Goal: Information Seeking & Learning: Learn about a topic

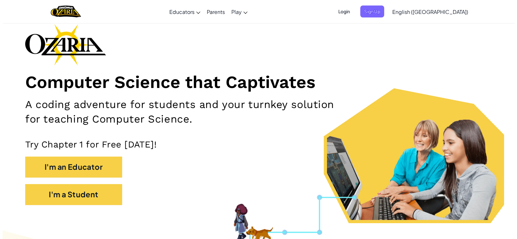
scroll to position [65, 0]
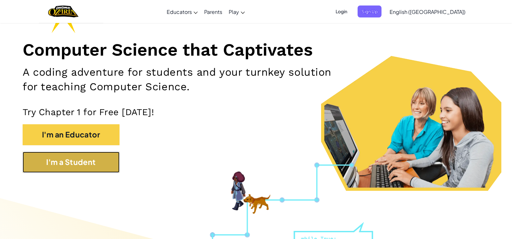
click at [112, 161] on button "I'm a Student" at bounding box center [71, 162] width 97 height 21
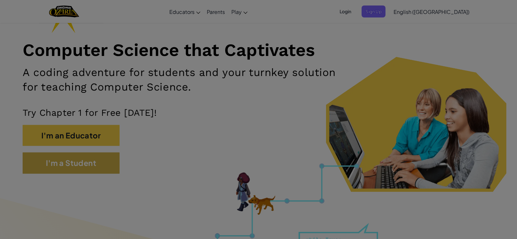
click at [112, 161] on div "Create Student Account Enter your Class Code Ask your teacher for your Class Co…" at bounding box center [258, 119] width 517 height 239
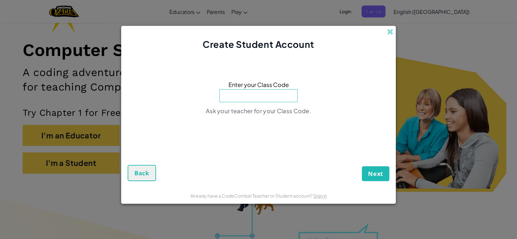
click at [265, 93] on input at bounding box center [258, 95] width 78 height 13
type input "p"
click at [252, 95] on input "PaintW" at bounding box center [258, 95] width 78 height 13
click at [270, 94] on input "PaintW" at bounding box center [258, 95] width 78 height 13
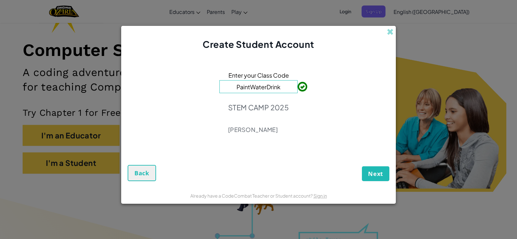
type input "PaintWaterDrink"
click at [295, 172] on button "Next" at bounding box center [375, 173] width 27 height 15
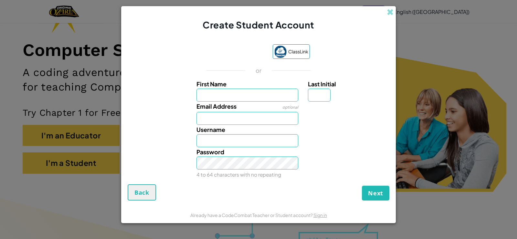
click at [238, 92] on input "First Name" at bounding box center [247, 95] width 102 height 13
click at [231, 94] on input "amhar" at bounding box center [247, 95] width 102 height 13
type input "amhar"
type input "Amhar"
drag, startPoint x: 224, startPoint y: 114, endPoint x: 216, endPoint y: 115, distance: 7.1
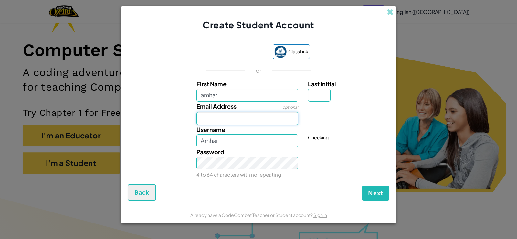
click at [217, 115] on input "Email Address" at bounding box center [247, 118] width 102 height 13
click at [227, 96] on input "amhar" at bounding box center [247, 95] width 102 height 13
type input "amhar"
click at [213, 119] on input "Email Address" at bounding box center [247, 118] width 102 height 13
drag, startPoint x: 255, startPoint y: 110, endPoint x: 249, endPoint y: 124, distance: 15.5
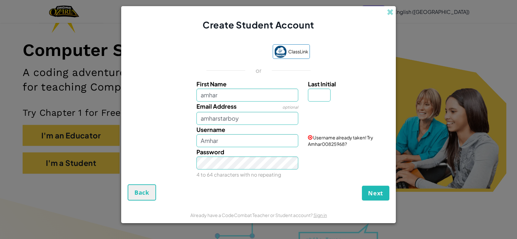
click at [249, 124] on div "Email Address optional amharstarboy" at bounding box center [248, 112] width 112 height 23
click at [249, 117] on input "amharstarboy" at bounding box center [247, 118] width 102 height 13
click at [251, 118] on input "amharstarboy1645" at bounding box center [247, 118] width 102 height 13
type input "a"
click at [211, 120] on input "Email Address" at bounding box center [247, 118] width 102 height 13
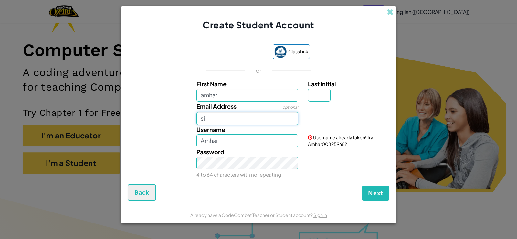
type input "s"
type input "m"
type input "sigma skibidi@gmail.com"
click at [295, 88] on label "Last Initial" at bounding box center [348, 83] width 80 height 9
click at [295, 89] on input "Last Initial" at bounding box center [319, 95] width 23 height 13
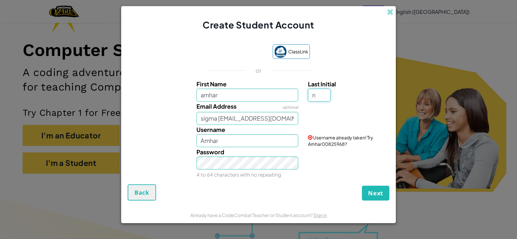
type input "n"
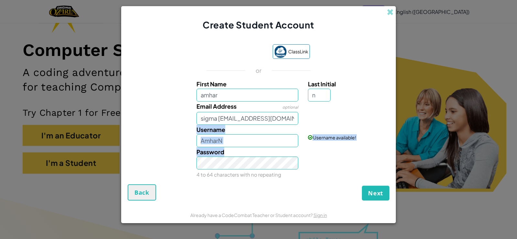
click at [295, 158] on div "Password 4 to 64 characters with no repeating" at bounding box center [258, 163] width 268 height 32
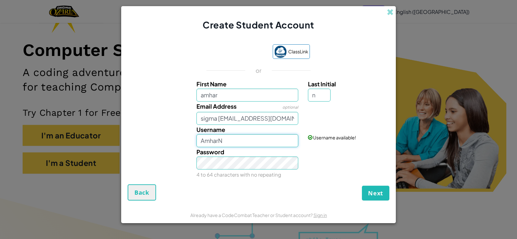
click at [229, 140] on input "AmharN" at bounding box center [247, 140] width 102 height 13
type input "Amehaaa"
click at [295, 185] on button "Next" at bounding box center [375, 192] width 27 height 15
click at [295, 107] on div at bounding box center [347, 105] width 89 height 9
drag, startPoint x: 392, startPoint y: 169, endPoint x: 383, endPoint y: 174, distance: 10.3
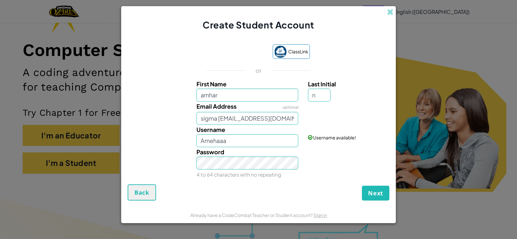
click at [295, 173] on div "Create Student Account ClassLink or First Name amhar Last Initial n Email Addre…" at bounding box center [258, 119] width 517 height 239
click at [295, 192] on span "Next" at bounding box center [375, 193] width 15 height 8
click at [295, 190] on span "Next" at bounding box center [375, 193] width 15 height 8
click at [240, 120] on input "sigma skibidi@gmail.com" at bounding box center [247, 118] width 102 height 13
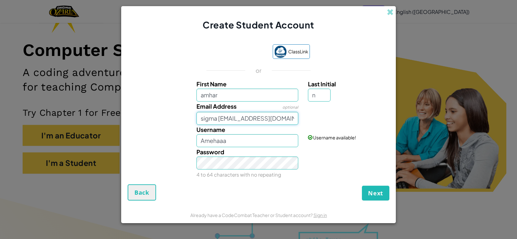
click at [218, 119] on input "sigma skibidi@gmail.com" at bounding box center [247, 118] width 102 height 13
click at [216, 118] on input "sigmaskibidi@gmail.com" at bounding box center [247, 118] width 102 height 13
drag, startPoint x: 222, startPoint y: 118, endPoint x: 254, endPoint y: 145, distance: 42.4
click at [228, 124] on div "First Name amhar Last Initial n Email Address optional sigmaskibidi@gmail.com U…" at bounding box center [258, 128] width 258 height 99
type input "sigmaskibidi@gmail.com"
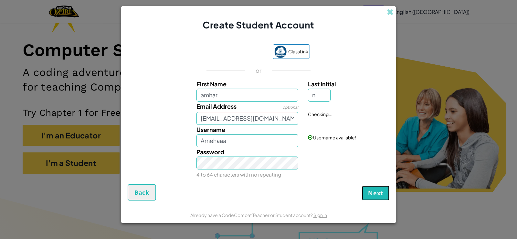
click at [295, 189] on span "Next" at bounding box center [375, 193] width 15 height 8
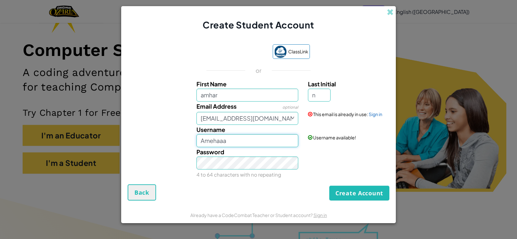
click at [289, 144] on input "Amehaaa" at bounding box center [247, 140] width 102 height 13
type input "A"
type input "amhar 24434"
drag, startPoint x: 233, startPoint y: 132, endPoint x: 152, endPoint y: 126, distance: 82.0
click at [155, 124] on div "First Name amhar Last Initial n Email Address optional sigmaskibidi@gmail.com T…" at bounding box center [258, 128] width 258 height 99
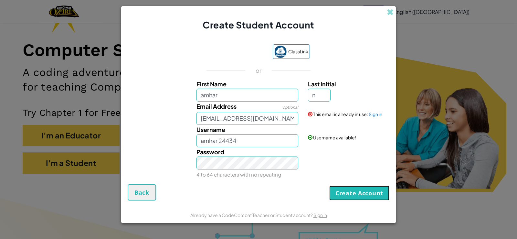
click at [295, 196] on button "Create Account" at bounding box center [359, 192] width 60 height 15
click at [274, 120] on input "sigmaskibidi@gmail.com" at bounding box center [247, 118] width 102 height 13
click at [295, 53] on div "ClassLink or First Name amhar Last Initial n Email Address optional sigmaskibid…" at bounding box center [259, 111] width 262 height 146
click at [295, 196] on button "Create Account" at bounding box center [359, 192] width 60 height 15
click at [285, 121] on input "sigmaskibidi@gmail.com" at bounding box center [247, 118] width 102 height 13
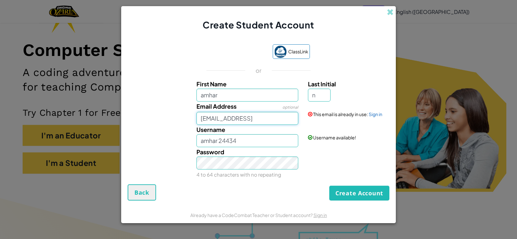
type input "sigmaskibidi@gmail.commy"
click at [295, 185] on button "Create Account" at bounding box center [359, 192] width 60 height 15
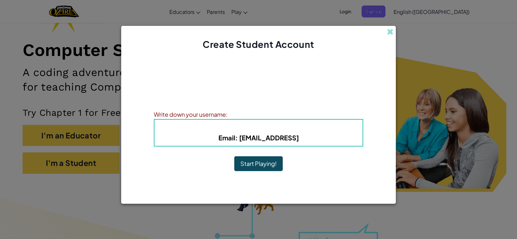
click at [256, 161] on button "Start Playing!" at bounding box center [258, 163] width 48 height 15
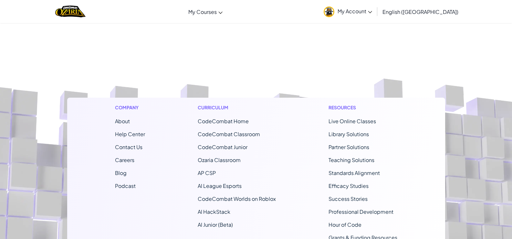
scroll to position [65, 0]
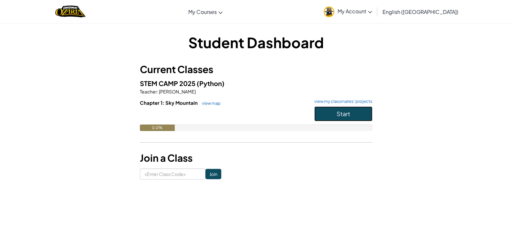
click at [346, 108] on button "Start" at bounding box center [343, 113] width 58 height 15
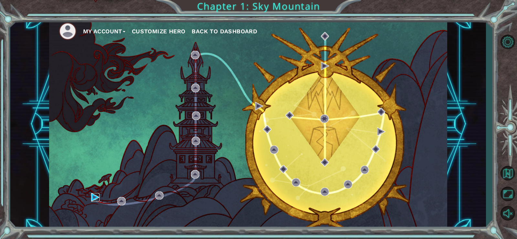
click at [93, 197] on img at bounding box center [95, 197] width 8 height 8
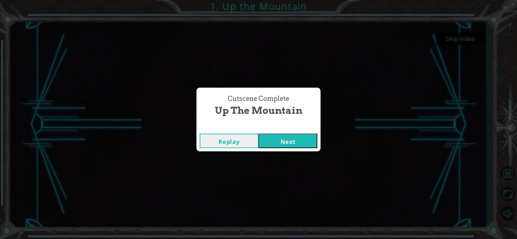
click at [280, 135] on button "Next" at bounding box center [287, 140] width 59 height 15
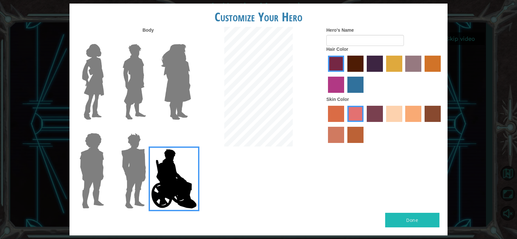
click at [132, 166] on img at bounding box center [134, 170] width 30 height 81
click at [149, 129] on input "Hero Garnet" at bounding box center [149, 129] width 0 height 0
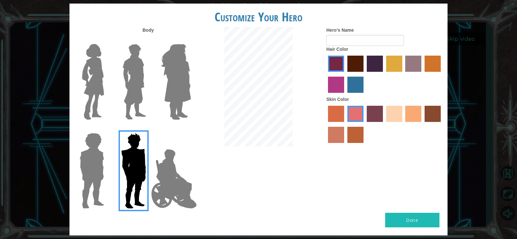
click at [143, 96] on img at bounding box center [134, 81] width 29 height 81
click at [149, 40] on input "Hero Lars" at bounding box center [149, 40] width 0 height 0
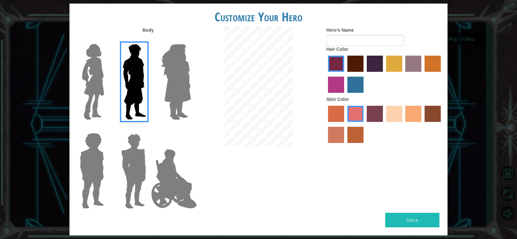
click at [130, 146] on img at bounding box center [134, 170] width 30 height 81
click at [149, 129] on input "Hero Garnet" at bounding box center [149, 129] width 0 height 0
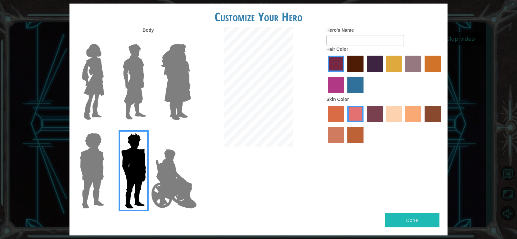
click at [392, 108] on label "sandy beach skin color" at bounding box center [394, 114] width 16 height 16
click at [384, 124] on input "sandy beach skin color" at bounding box center [384, 124] width 0 height 0
click at [413, 116] on label "tacao skin color" at bounding box center [413, 114] width 16 height 16
click at [403, 124] on input "tacao skin color" at bounding box center [403, 124] width 0 height 0
drag, startPoint x: 392, startPoint y: 114, endPoint x: 392, endPoint y: 110, distance: 4.2
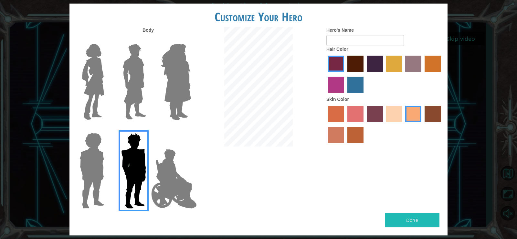
click at [392, 110] on label "sandy beach skin color" at bounding box center [394, 114] width 16 height 16
click at [384, 124] on input "sandy beach skin color" at bounding box center [384, 124] width 0 height 0
click at [356, 79] on label "lachmara hair color" at bounding box center [355, 85] width 16 height 16
click at [345, 95] on input "lachmara hair color" at bounding box center [345, 95] width 0 height 0
click at [370, 68] on label "hot purple hair color" at bounding box center [375, 64] width 16 height 16
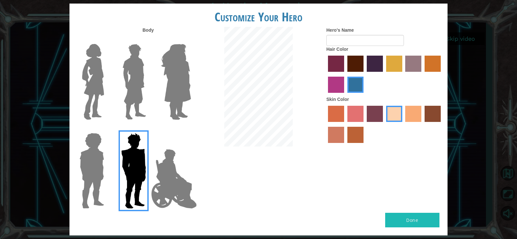
click at [364, 74] on input "hot purple hair color" at bounding box center [364, 74] width 0 height 0
click at [346, 41] on input "Hero's Name" at bounding box center [365, 40] width 78 height 11
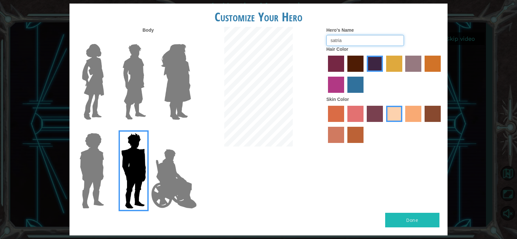
type input "satria"
click at [406, 214] on button "Done" at bounding box center [412, 220] width 54 height 15
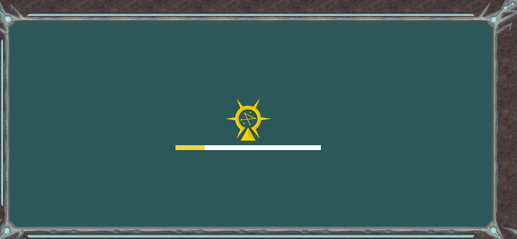
click at [406, 214] on div "Goals Error loading from server. Try refreshing the page. You'll need to join a…" at bounding box center [258, 119] width 517 height 239
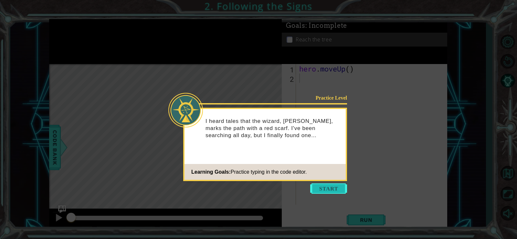
click at [327, 189] on button "Start" at bounding box center [328, 188] width 37 height 10
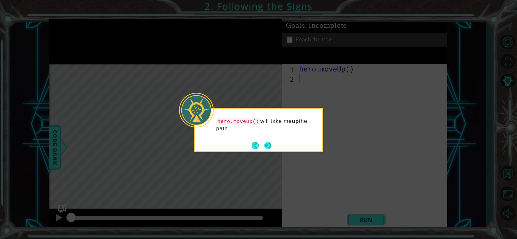
click at [267, 146] on button "Next" at bounding box center [267, 145] width 7 height 7
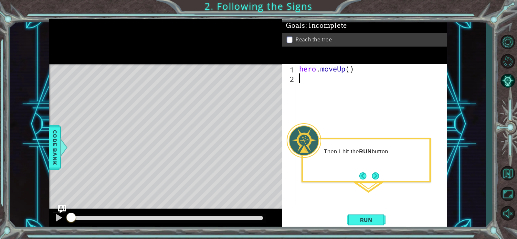
click at [312, 78] on div "hero . moveUp ( )" at bounding box center [373, 143] width 151 height 159
click at [371, 166] on div "Then I hit the RUN button." at bounding box center [366, 155] width 127 height 26
click at [376, 177] on button "Next" at bounding box center [375, 175] width 7 height 7
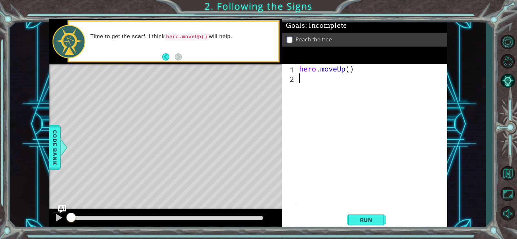
click at [326, 82] on div "hero . moveUp ( )" at bounding box center [373, 143] width 151 height 159
click at [361, 72] on div "hero . moveUp ( ) hero move up" at bounding box center [373, 143] width 151 height 159
type textarea "hero.moveUp()"
click at [355, 84] on div "hero . moveUp ( ) hero move up" at bounding box center [373, 143] width 151 height 159
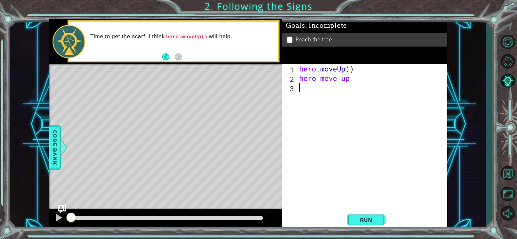
scroll to position [0, 0]
click at [350, 83] on div "hero . moveUp ( ) hero move up" at bounding box center [373, 143] width 151 height 159
click at [350, 78] on div "hero . moveUp ( ) hero move up" at bounding box center [373, 143] width 151 height 159
type textarea "h"
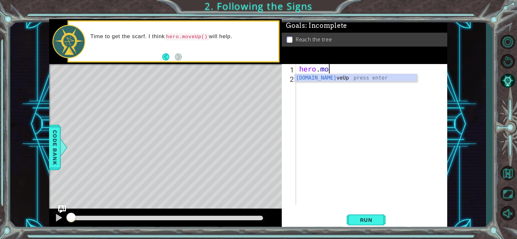
type textarea "h"
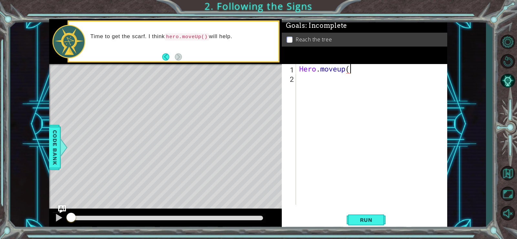
type textarea "Hero.moveup()"
click at [325, 78] on div "Hero . moveup ( )" at bounding box center [373, 143] width 151 height 159
type textarea "h"
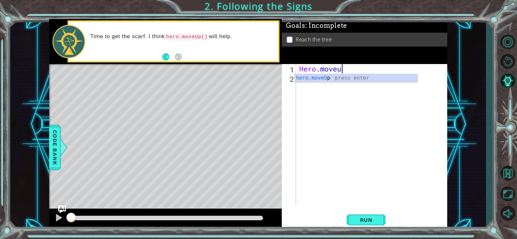
scroll to position [0, 2]
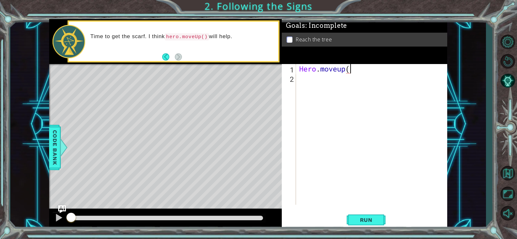
type textarea "Hero.moveup()"
click at [303, 81] on div "Hero . moveup ( )" at bounding box center [373, 143] width 151 height 159
type textarea "H"
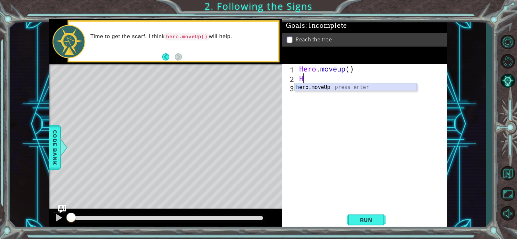
click at [305, 88] on div "h ero.moveUp press enter" at bounding box center [356, 94] width 122 height 23
click at [305, 88] on div "Hero . moveup ( ) hero . moveUp ( )" at bounding box center [373, 143] width 151 height 159
type textarea "h"
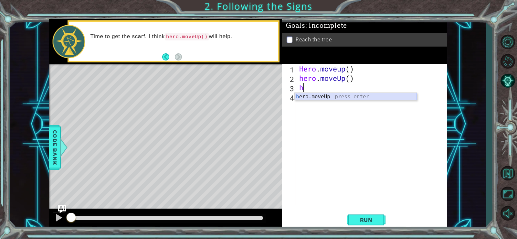
click at [308, 95] on div "h ero.moveUp press enter" at bounding box center [356, 104] width 122 height 23
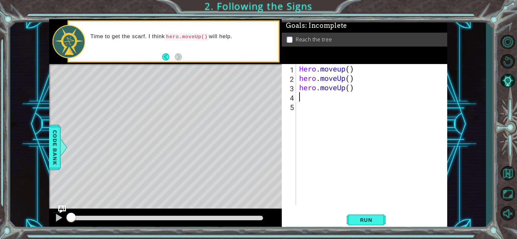
click at [308, 95] on div "Hero . moveup ( ) hero . moveUp ( ) hero . moveUp ( )" at bounding box center [373, 143] width 151 height 159
click at [354, 108] on div "Hero . moveup ( ) hero . moveUp ( ) hero . moveUp ( )" at bounding box center [373, 143] width 151 height 159
click at [317, 99] on div "Hero . moveup ( ) hero . moveUp ( ) hero . moveUp ( )" at bounding box center [373, 143] width 151 height 159
type textarea "H"
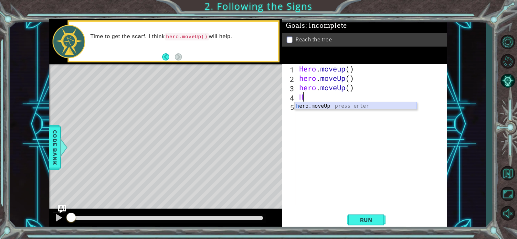
click at [307, 104] on div "h ero.moveUp press enter" at bounding box center [356, 113] width 122 height 23
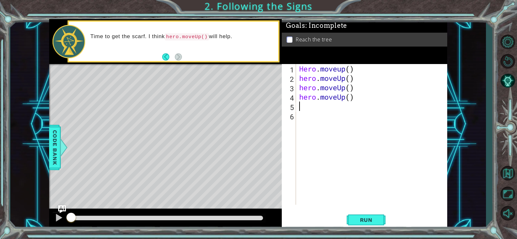
type textarea "h"
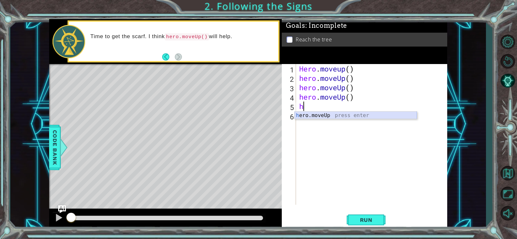
click at [309, 115] on div "h ero.moveUp press enter" at bounding box center [356, 122] width 122 height 23
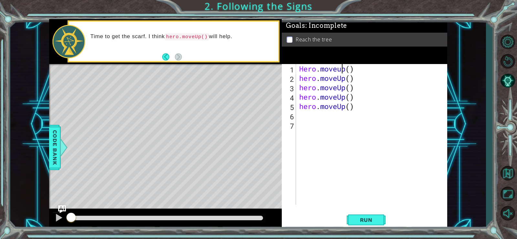
click at [343, 68] on div "Hero . moveup ( ) hero . moveUp ( ) hero . moveUp ( ) hero . moveUp ( ) hero . …" at bounding box center [373, 143] width 151 height 159
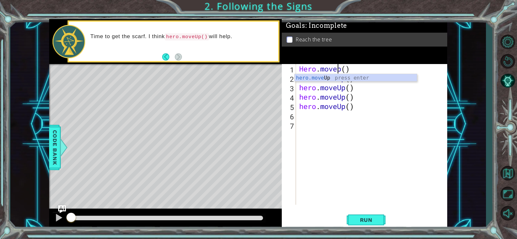
type textarea "Hero.moveUp()"
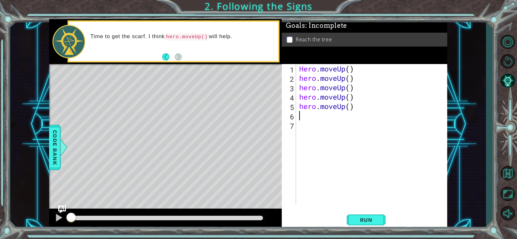
drag, startPoint x: 316, startPoint y: 117, endPoint x: 314, endPoint y: 111, distance: 6.0
click at [314, 111] on div "Hero . moveUp ( ) hero . moveUp ( ) hero . moveUp ( ) hero . moveUp ( ) hero . …" at bounding box center [373, 143] width 151 height 159
drag, startPoint x: 358, startPoint y: 217, endPoint x: 357, endPoint y: 214, distance: 3.6
click at [358, 217] on span "Run" at bounding box center [366, 219] width 26 height 6
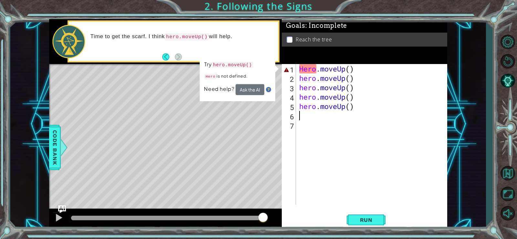
click at [306, 66] on div "Hero . moveUp ( ) hero . moveUp ( ) hero . moveUp ( ) hero . moveUp ( ) hero . …" at bounding box center [373, 143] width 151 height 159
click at [302, 67] on div "Hero . moveUp ( ) hero . moveUp ( ) hero . moveUp ( ) hero . moveUp ( ) hero . …" at bounding box center [373, 143] width 151 height 159
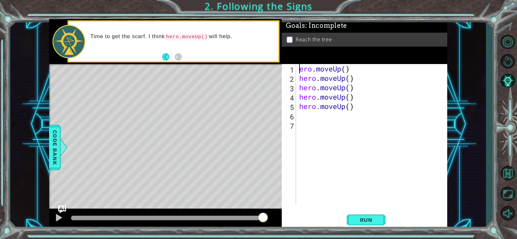
type textarea "hero.moveUp()"
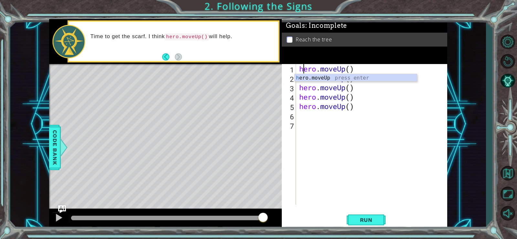
scroll to position [0, 0]
click at [344, 186] on div "hero . moveUp ( ) hero . moveUp ( ) hero . moveUp ( ) hero . moveUp ( ) hero . …" at bounding box center [373, 143] width 151 height 159
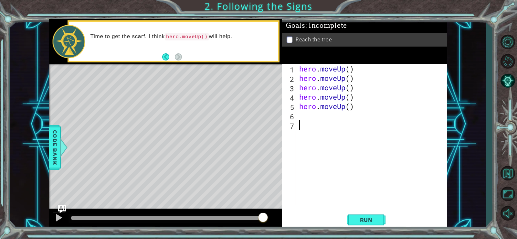
scroll to position [0, 0]
click at [309, 112] on div "hero . moveUp ( ) hero . moveUp ( ) hero . moveUp ( ) hero . moveUp ( ) hero . …" at bounding box center [373, 143] width 151 height 159
type textarea "h"
click at [313, 126] on div "h ero.moveUp press enter" at bounding box center [356, 132] width 122 height 23
click at [315, 124] on div "hero . moveUp ( ) hero . moveUp ( ) hero . moveUp ( ) hero . moveUp ( ) hero . …" at bounding box center [373, 143] width 151 height 159
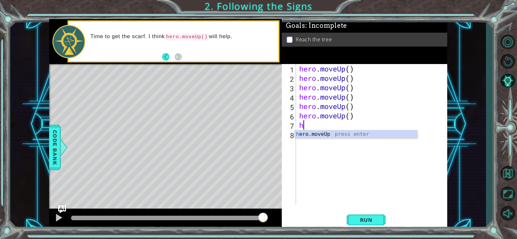
click at [315, 123] on div "hero . moveUp ( ) hero . moveUp ( ) hero . moveUp ( ) hero . moveUp ( ) hero . …" at bounding box center [373, 143] width 151 height 159
type textarea "h"
click at [316, 135] on div "h ero.moveUp press enter" at bounding box center [356, 141] width 122 height 23
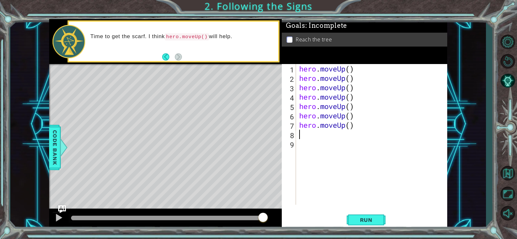
type textarea "h"
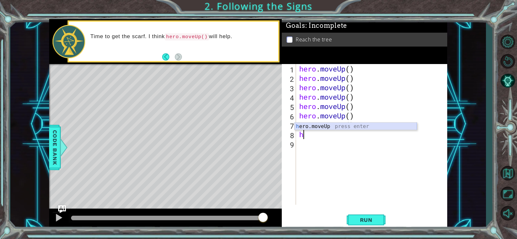
click at [319, 127] on div "h ero.moveUp press enter" at bounding box center [356, 133] width 122 height 23
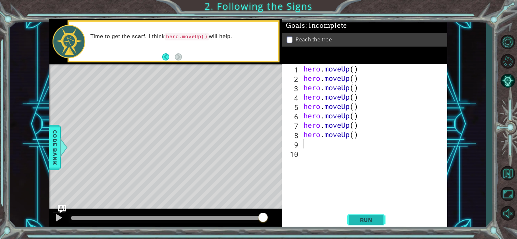
click at [354, 218] on span "Run" at bounding box center [366, 219] width 26 height 6
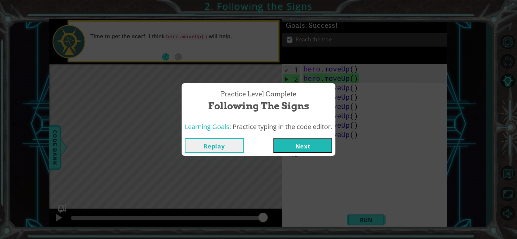
click at [227, 145] on button "Replay" at bounding box center [214, 145] width 59 height 15
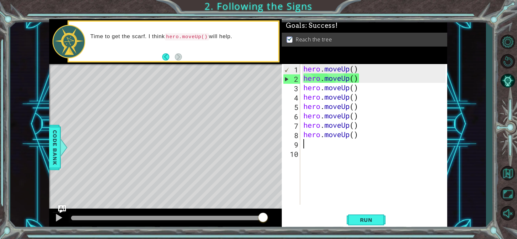
click at [313, 155] on div "hero . moveUp ( ) hero . moveUp ( ) hero . moveUp ( ) hero . moveUp ( ) hero . …" at bounding box center [375, 143] width 147 height 159
click at [316, 147] on div "hero . moveUp ( ) hero . moveUp ( ) hero . moveUp ( ) hero . moveUp ( ) hero . …" at bounding box center [375, 143] width 147 height 159
type textarea "h"
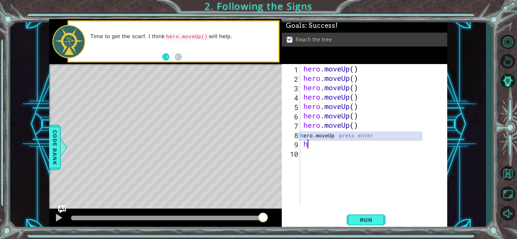
click at [321, 137] on div "h ero.moveUp press enter" at bounding box center [360, 143] width 122 height 23
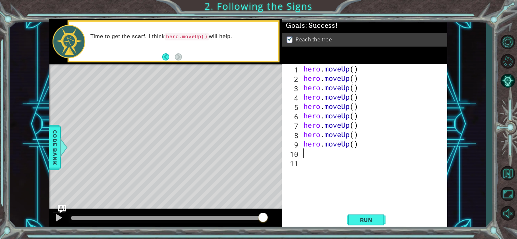
type textarea "h"
click at [326, 148] on div "h ero.moveUp press enter" at bounding box center [360, 152] width 122 height 23
type textarea "h"
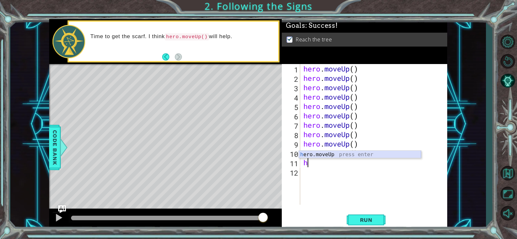
click at [330, 154] on div "h ero.moveUp press enter" at bounding box center [360, 162] width 122 height 23
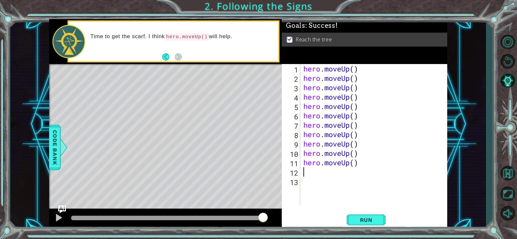
type textarea "h"
click at [326, 164] on div "h ero.moveUp press enter" at bounding box center [360, 171] width 122 height 23
type textarea "h"
click at [319, 173] on div "h ero.moveUp press enter" at bounding box center [360, 180] width 122 height 23
type textarea "h"
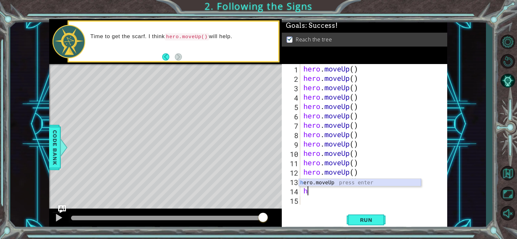
click at [319, 183] on div "h ero.moveUp press enter" at bounding box center [360, 190] width 122 height 23
type textarea "h"
click at [319, 185] on div "h ero.moveUp press enter" at bounding box center [360, 190] width 122 height 23
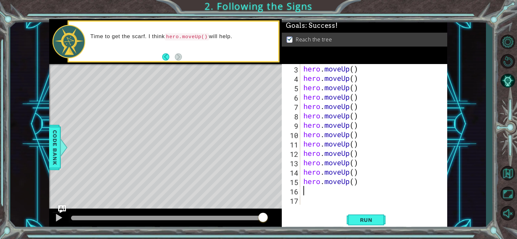
type textarea "h"
click at [319, 185] on div "h ero.moveUp press enter" at bounding box center [360, 190] width 122 height 23
type textarea "h"
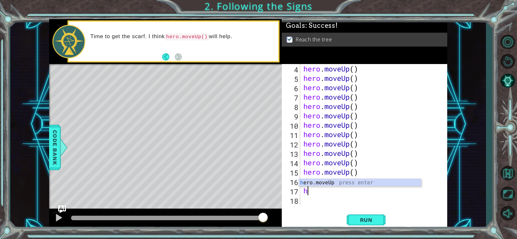
click at [319, 185] on div "h ero.moveUp press enter" at bounding box center [360, 190] width 122 height 23
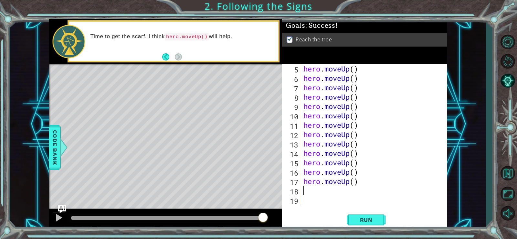
type textarea "h"
click at [319, 185] on div "h ero.moveUp press enter" at bounding box center [360, 190] width 122 height 23
type textarea "h"
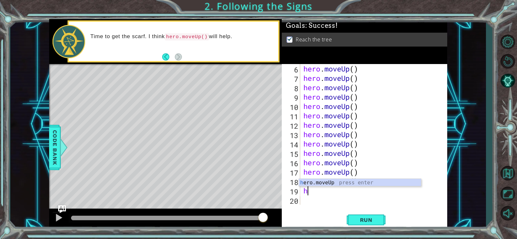
click at [319, 185] on div "h ero.moveUp press enter" at bounding box center [360, 190] width 122 height 23
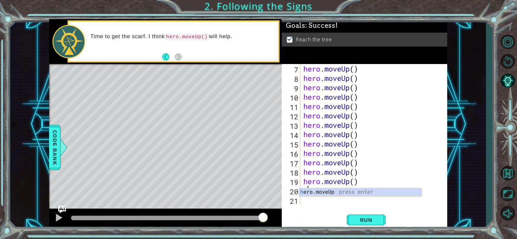
scroll to position [56, 0]
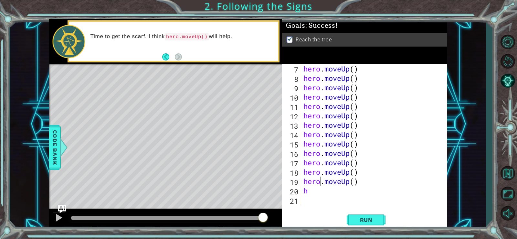
click at [319, 185] on div "hero . moveUp ( ) hero . moveUp ( ) hero . moveUp ( ) hero . moveUp ( ) hero . …" at bounding box center [373, 143] width 142 height 159
click at [325, 179] on div "hero . moveUp ( ) hero . moveUp ( ) hero . moveUp ( ) hero . moveUp ( ) hero . …" at bounding box center [371, 134] width 139 height 141
click at [318, 194] on div "hero . moveUp ( ) hero . moveUp ( ) hero . moveUp ( ) hero . moveUp ( ) hero . …" at bounding box center [373, 143] width 142 height 159
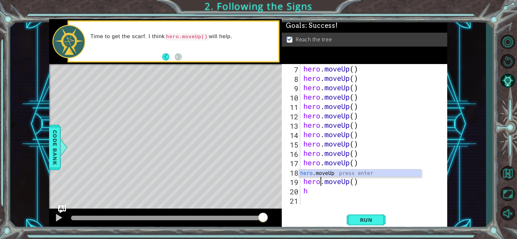
type textarea "h"
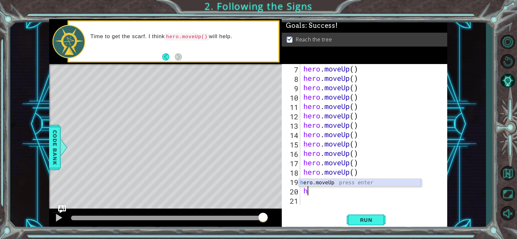
click at [322, 183] on div "h ero.moveUp press enter" at bounding box center [360, 190] width 122 height 23
type textarea "h"
click at [315, 185] on div "h ero.moveUp press enter" at bounding box center [360, 190] width 122 height 23
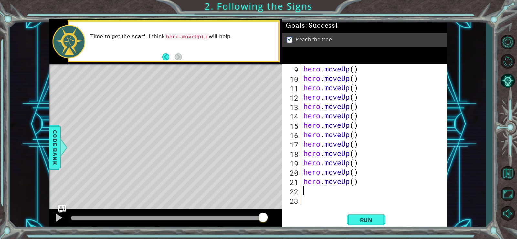
type textarea "h"
click at [315, 185] on div "h ero.moveUp press enter" at bounding box center [360, 190] width 122 height 23
type textarea "h"
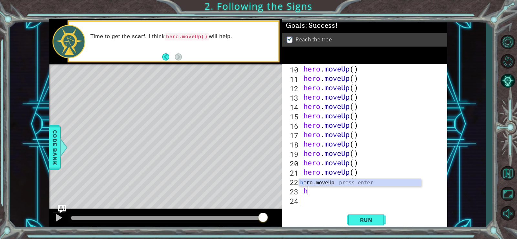
click at [315, 185] on div "h ero.moveUp press enter" at bounding box center [360, 190] width 122 height 23
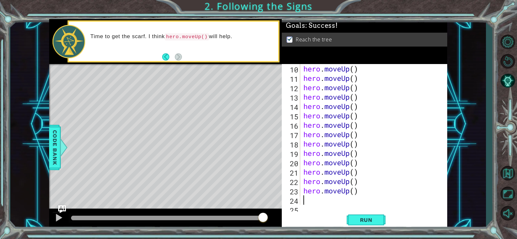
scroll to position [94, 0]
type textarea "h"
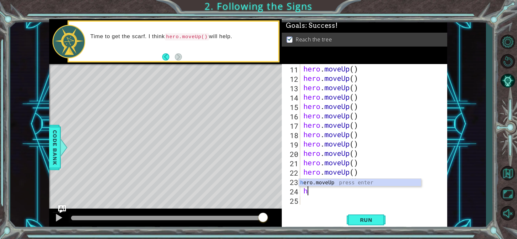
click at [315, 185] on div "h ero.moveUp press enter" at bounding box center [360, 190] width 122 height 23
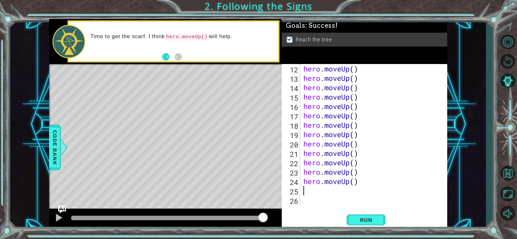
type textarea "h"
click at [315, 185] on div "h ero.moveUp press enter" at bounding box center [360, 190] width 122 height 23
type textarea "h"
click at [315, 185] on div "h ero.moveUp press enter" at bounding box center [360, 190] width 122 height 23
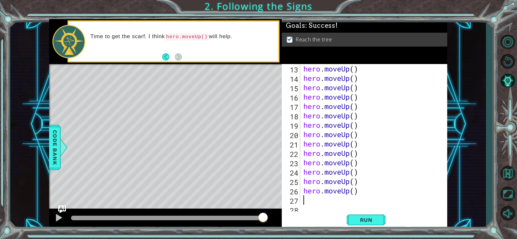
scroll to position [122, 0]
type textarea "h"
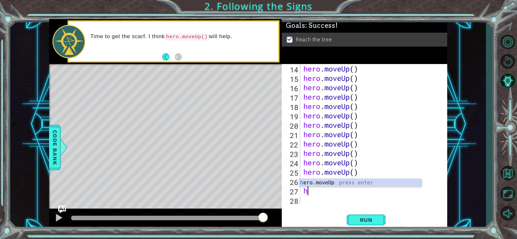
click at [315, 185] on div "h ero.moveUp press enter" at bounding box center [360, 190] width 122 height 23
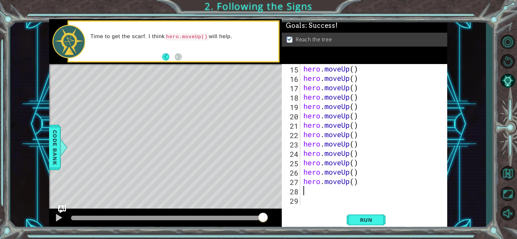
type textarea "h"
click at [315, 185] on div "h ero.moveUp press enter" at bounding box center [360, 190] width 122 height 23
type textarea "h"
click at [314, 185] on div "h ero.moveUp press enter" at bounding box center [360, 190] width 122 height 23
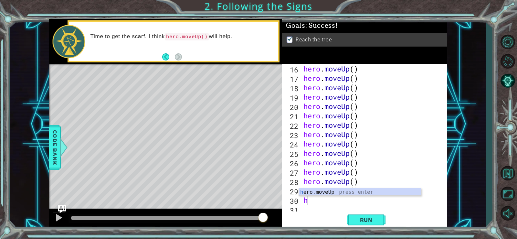
scroll to position [150, 0]
click at [313, 185] on div "hero . moveUp ( ) hero . moveUp ( ) hero . moveUp ( ) hero . moveUp ( ) hero . …" at bounding box center [373, 143] width 142 height 159
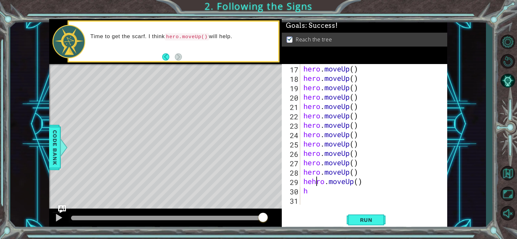
scroll to position [0, 1]
click at [319, 192] on div "hero . moveUp ( ) hero . moveUp ( ) hero . moveUp ( ) hero . moveUp ( ) hero . …" at bounding box center [373, 143] width 142 height 159
type textarea "h"
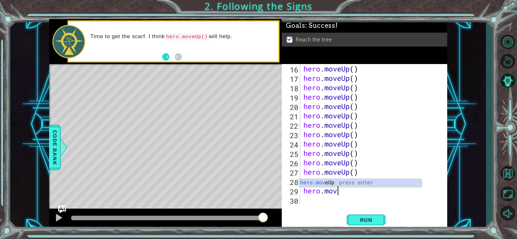
type textarea "h"
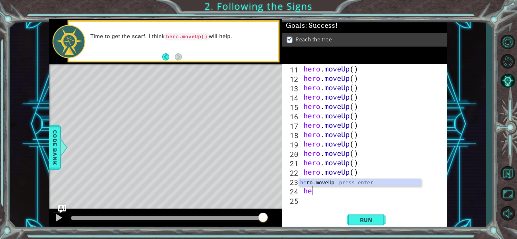
type textarea "h"
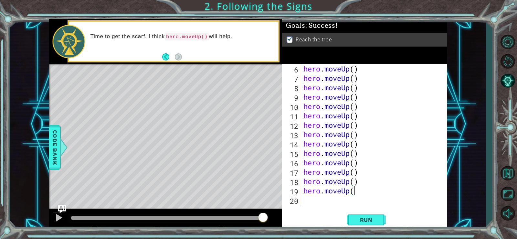
scroll to position [47, 0]
click at [350, 219] on button "Run" at bounding box center [366, 219] width 39 height 16
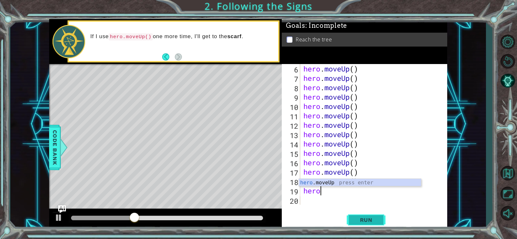
type textarea "h"
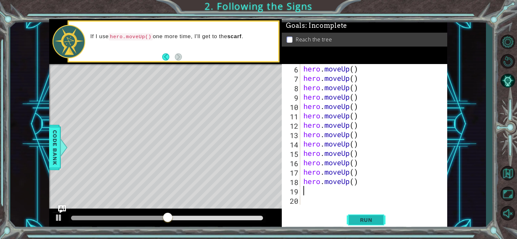
drag, startPoint x: 350, startPoint y: 219, endPoint x: 359, endPoint y: 217, distance: 8.2
click at [359, 217] on button "Run" at bounding box center [366, 219] width 39 height 16
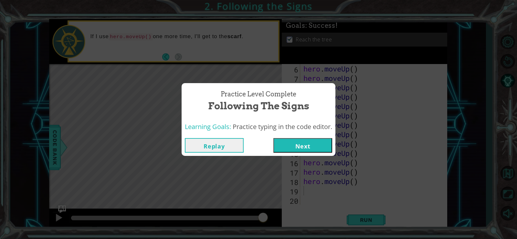
click at [327, 147] on button "Next" at bounding box center [302, 145] width 59 height 15
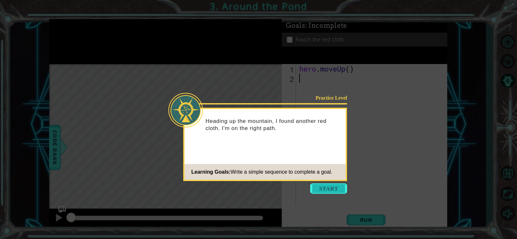
click at [330, 185] on button "Start" at bounding box center [328, 188] width 37 height 10
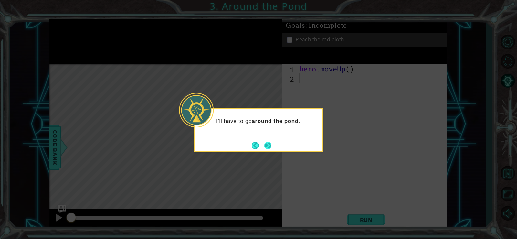
click at [265, 142] on button "Next" at bounding box center [267, 145] width 7 height 7
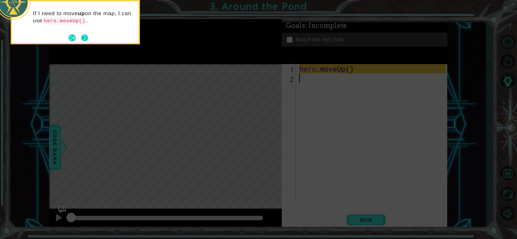
click at [84, 38] on button "Next" at bounding box center [84, 37] width 7 height 7
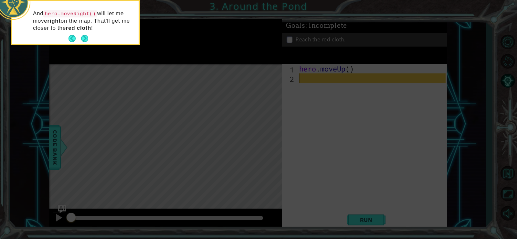
click at [85, 32] on div "And hero.moveRight() will let me move right on the map. That'll get me closer t…" at bounding box center [75, 24] width 127 height 40
click at [86, 35] on button "Next" at bounding box center [84, 38] width 7 height 7
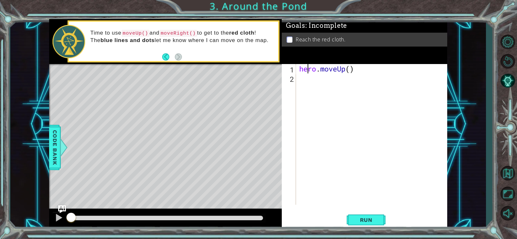
click at [307, 72] on div "hero . moveUp ( )" at bounding box center [373, 143] width 151 height 159
type textarea "hero.moveUp()"
click at [306, 77] on div "hero . moveUp ( )" at bounding box center [373, 143] width 151 height 159
type textarea "h"
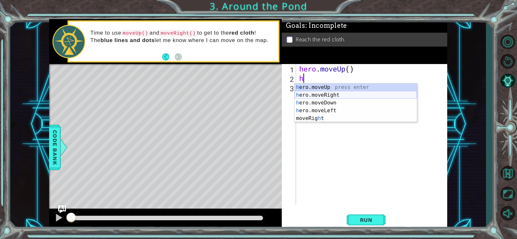
click at [314, 94] on div "h ero.moveUp press enter h ero.moveRight press enter h ero.moveDown press enter…" at bounding box center [356, 110] width 122 height 54
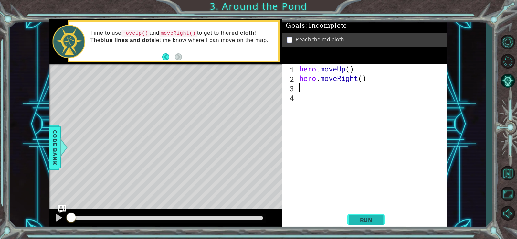
click at [366, 218] on span "Run" at bounding box center [366, 219] width 26 height 6
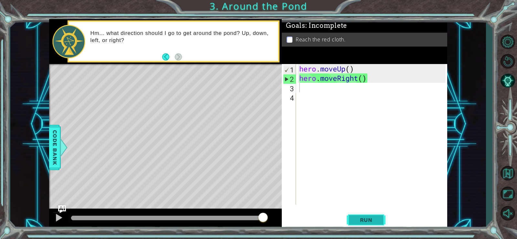
click at [372, 224] on button "Run" at bounding box center [366, 219] width 39 height 16
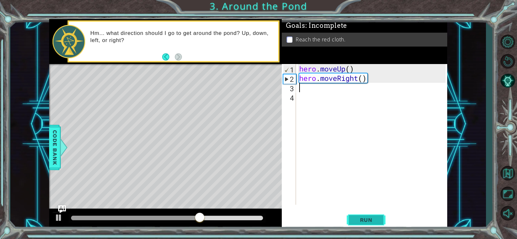
click at [371, 216] on button "Run" at bounding box center [366, 219] width 39 height 16
click at [370, 215] on button "Run" at bounding box center [366, 219] width 39 height 16
click at [300, 82] on div "hero . moveUp ( ) hero . moveRight ( )" at bounding box center [373, 143] width 151 height 159
type textarea "hero.moveRight()"
click at [304, 85] on div "hero . moveUp ( ) hero . moveRight ( )" at bounding box center [373, 143] width 151 height 159
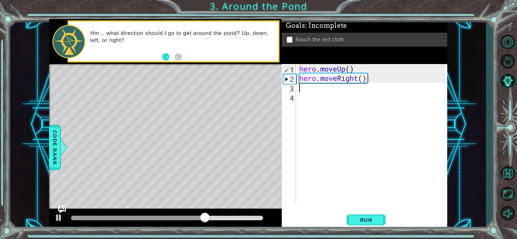
type textarea "h"
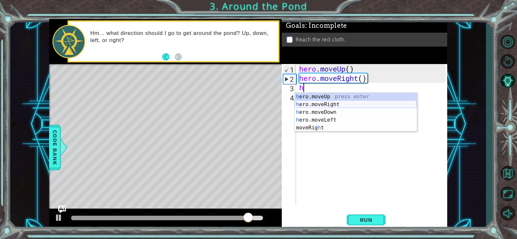
click at [310, 103] on div "h ero.moveUp press enter h ero.moveRight press enter h ero.moveDown press enter…" at bounding box center [356, 120] width 122 height 54
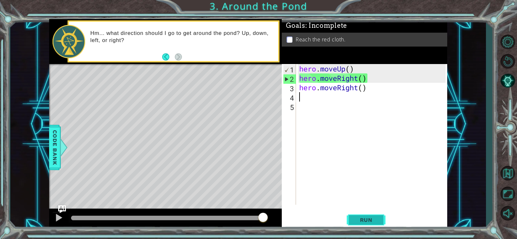
click at [368, 219] on span "Run" at bounding box center [366, 219] width 26 height 6
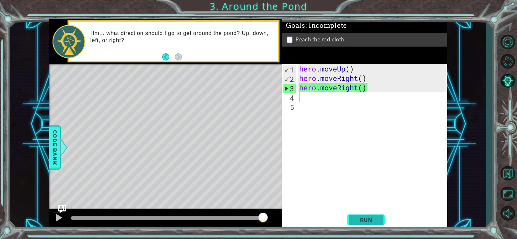
click at [363, 213] on button "Run" at bounding box center [366, 219] width 39 height 16
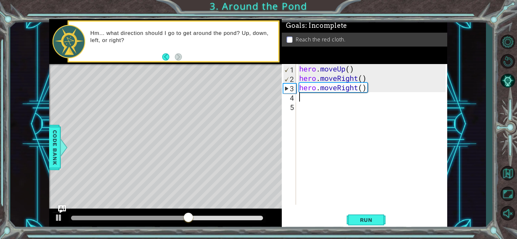
click at [298, 98] on div "hero . moveUp ( ) hero . moveRight ( ) hero . moveRight ( )" at bounding box center [373, 143] width 151 height 159
click at [302, 97] on div "hero . moveUp ( ) hero . moveRight ( ) hero . moveRight ( )" at bounding box center [373, 143] width 151 height 159
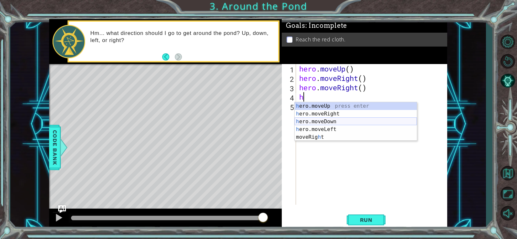
click at [315, 125] on div "h ero.moveUp press enter h ero.moveRight press enter h ero.moveDown press enter…" at bounding box center [356, 129] width 122 height 54
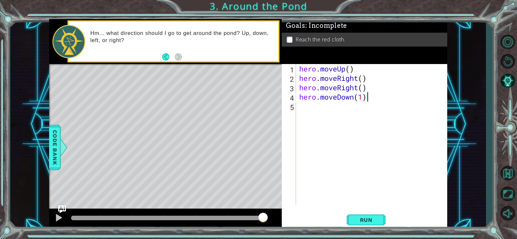
click at [369, 94] on div "hero . moveUp ( ) hero . moveRight ( ) hero . moveRight ( ) hero . moveDown ( 1…" at bounding box center [373, 143] width 151 height 159
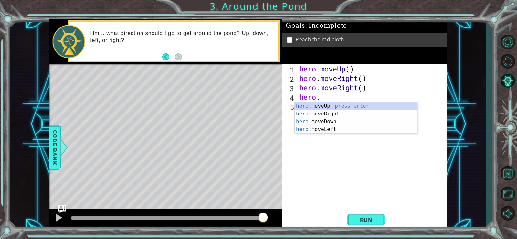
type textarea "h"
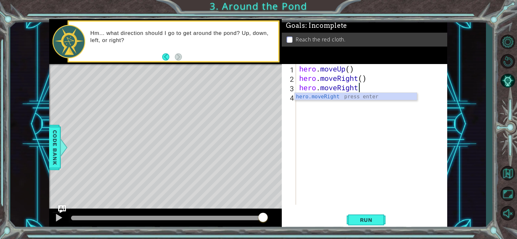
type textarea "[DOMAIN_NAME]"
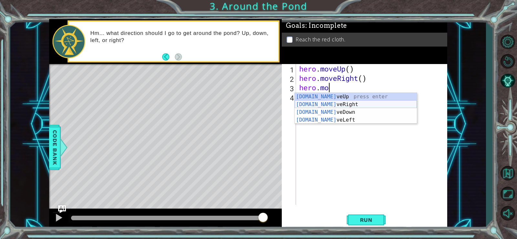
click at [349, 101] on div "[DOMAIN_NAME] veUp press enter [DOMAIN_NAME] veRight press enter [DOMAIN_NAME] …" at bounding box center [356, 116] width 122 height 47
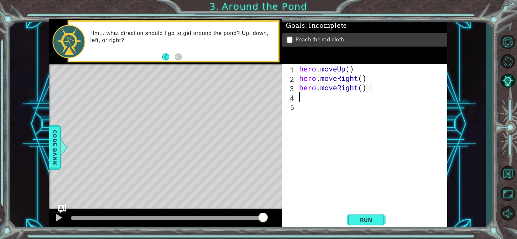
click at [328, 98] on div "hero . moveUp ( ) hero . moveRight ( ) hero . moveRight ( )" at bounding box center [373, 143] width 151 height 159
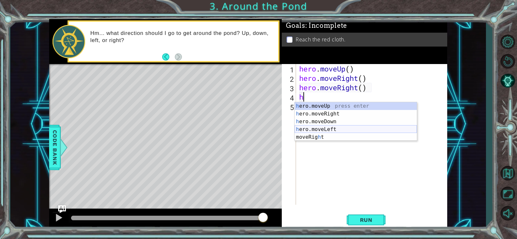
click at [330, 130] on div "h ero.moveUp press enter h ero.moveRight press enter h ero.moveDown press enter…" at bounding box center [356, 129] width 122 height 54
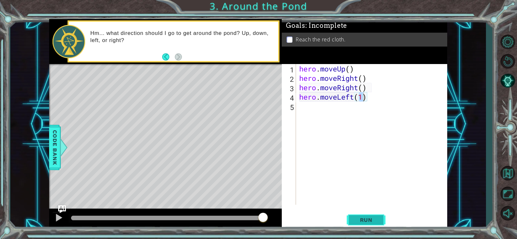
click at [373, 221] on span "Run" at bounding box center [366, 219] width 26 height 6
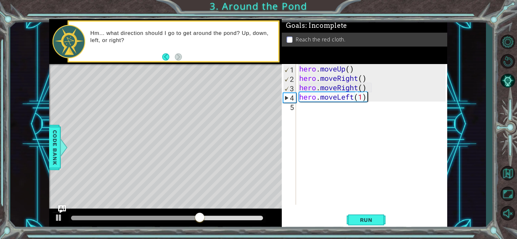
click at [370, 99] on div "hero . moveUp ( ) hero . moveRight ( ) hero . moveRight ( ) hero . moveLeft ( 1…" at bounding box center [373, 143] width 151 height 159
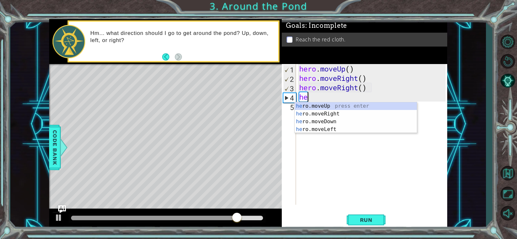
type textarea "h"
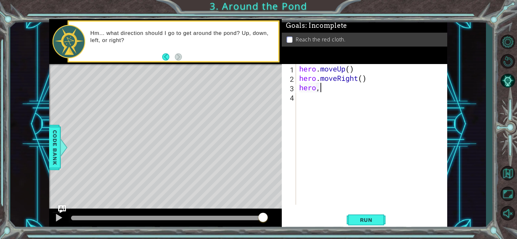
scroll to position [0, 0]
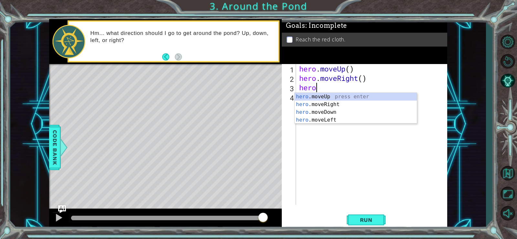
type textarea "h"
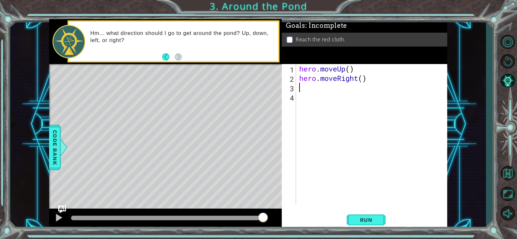
type textarea "h"
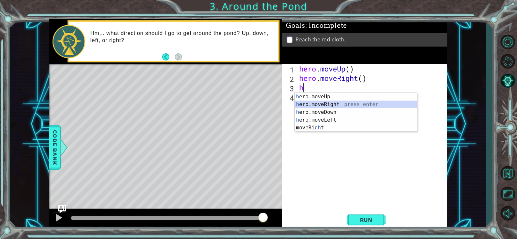
click at [330, 105] on div "h ero.moveUp press enter h ero.moveRight press enter h ero.moveDown press enter…" at bounding box center [356, 120] width 122 height 54
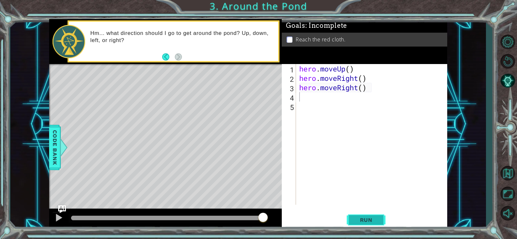
click at [375, 214] on button "Run" at bounding box center [366, 219] width 39 height 16
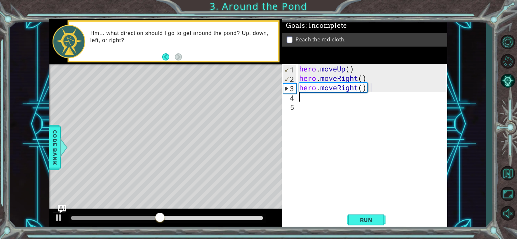
click at [310, 96] on div "hero . moveUp ( ) hero . moveRight ( ) hero . moveRight ( )" at bounding box center [373, 143] width 151 height 159
type textarea "j"
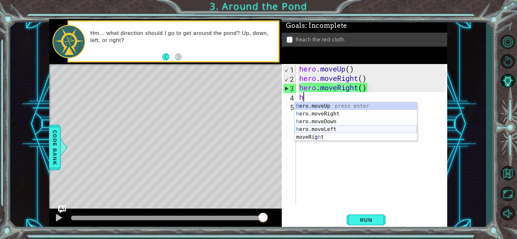
click at [314, 130] on div "h ero.moveUp press enter h ero.moveRight press enter h ero.moveDown press enter…" at bounding box center [356, 129] width 122 height 54
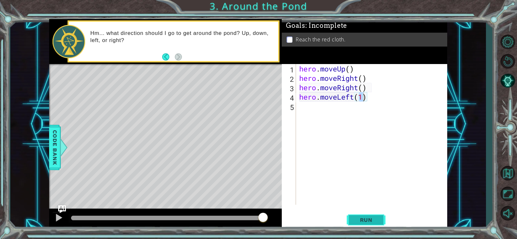
click at [381, 214] on button "Run" at bounding box center [366, 219] width 39 height 16
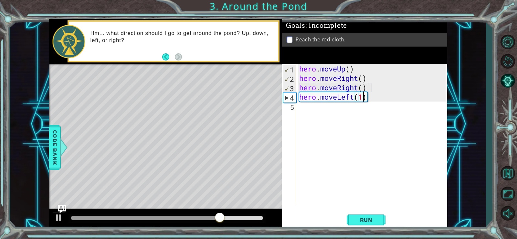
click at [363, 96] on div "hero . moveUp ( ) hero . moveRight ( ) hero . moveRight ( ) hero . moveLeft ( 1…" at bounding box center [373, 143] width 151 height 159
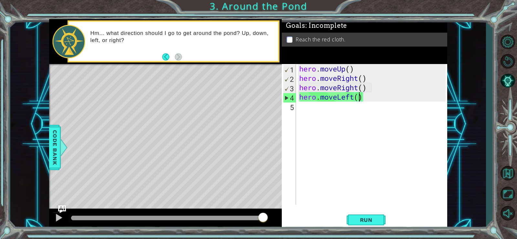
type textarea "hero.moveLeft(2)"
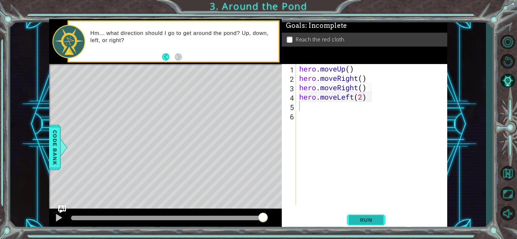
click at [382, 215] on button "Run" at bounding box center [366, 219] width 39 height 16
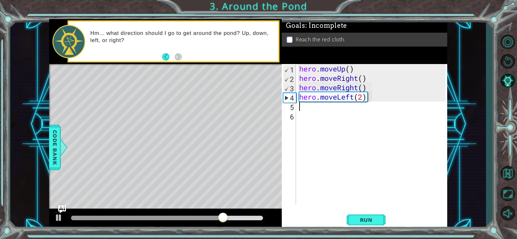
click at [387, 93] on div "hero . moveUp ( ) hero . moveRight ( ) hero . moveRight ( ) hero . moveLeft ( 2…" at bounding box center [373, 143] width 151 height 159
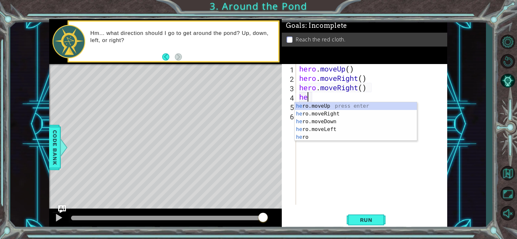
type textarea "h"
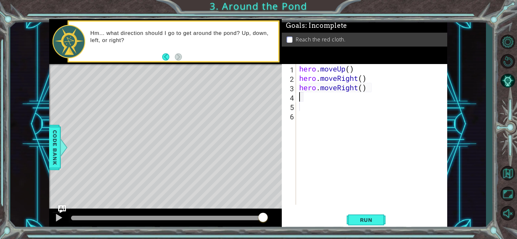
type textarea "h"
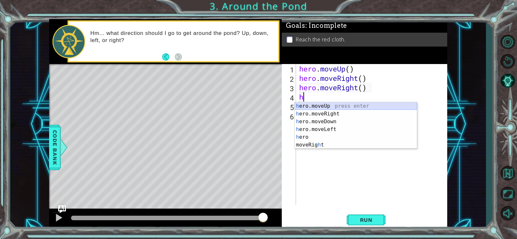
click at [374, 104] on div "h ero.moveUp press enter h ero.moveRight press enter h ero.moveDown press enter…" at bounding box center [356, 133] width 122 height 62
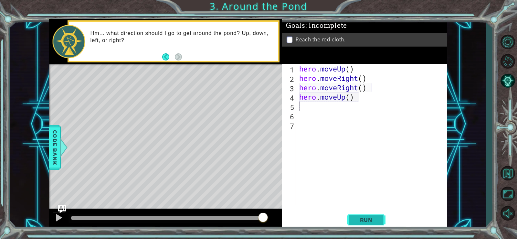
click at [365, 213] on button "Run" at bounding box center [366, 219] width 39 height 16
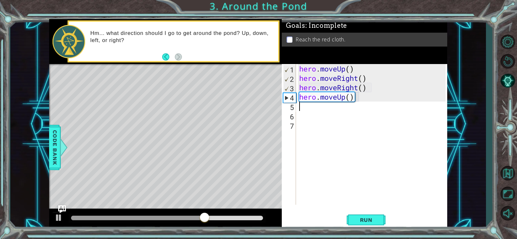
click at [353, 105] on div "hero . moveUp ( ) hero . moveRight ( ) hero . moveRight ( ) hero . moveUp ( )" at bounding box center [373, 143] width 151 height 159
type textarea "h"
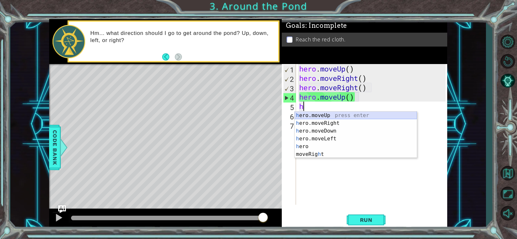
click at [351, 113] on div "h ero.moveUp press enter h ero.moveRight press enter h ero.moveDown press enter…" at bounding box center [356, 142] width 122 height 62
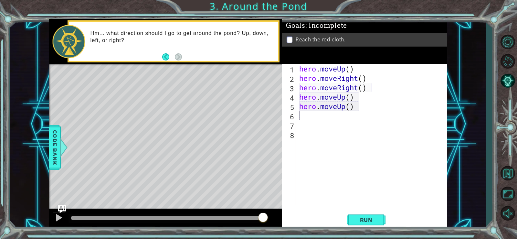
click at [356, 211] on div "1 2 3 4 5 6 7 8 hero . moveUp ( ) hero . moveRight ( ) hero . moveRight ( ) her…" at bounding box center [364, 146] width 165 height 165
click at [360, 215] on button "Run" at bounding box center [366, 219] width 39 height 16
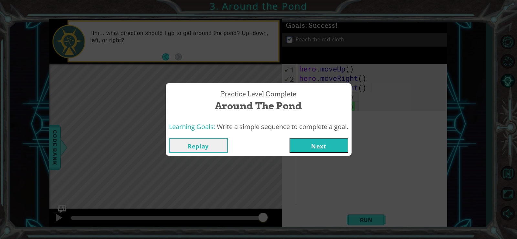
click at [346, 144] on button "Next" at bounding box center [318, 145] width 59 height 15
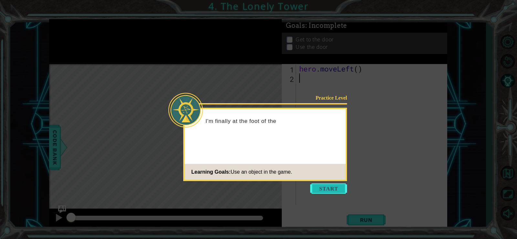
click at [324, 183] on button "Start" at bounding box center [328, 188] width 37 height 10
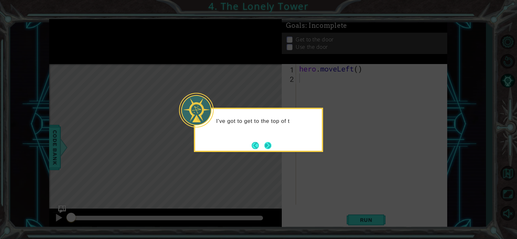
click at [271, 142] on button "Next" at bounding box center [267, 145] width 7 height 7
click at [272, 140] on div at bounding box center [258, 130] width 129 height 44
click at [272, 141] on button "Next" at bounding box center [267, 145] width 9 height 9
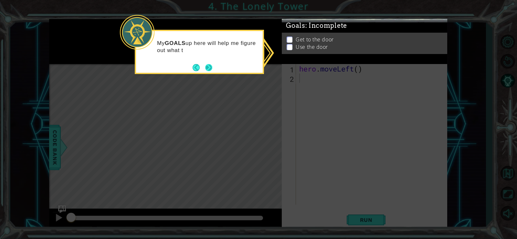
click at [211, 63] on footer at bounding box center [203, 68] width 20 height 10
click at [210, 64] on button "Next" at bounding box center [208, 67] width 7 height 7
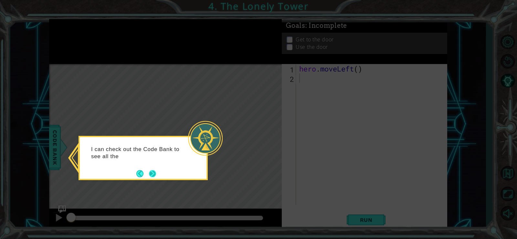
click at [153, 169] on footer at bounding box center [146, 174] width 20 height 10
click at [154, 170] on button "Next" at bounding box center [152, 173] width 7 height 7
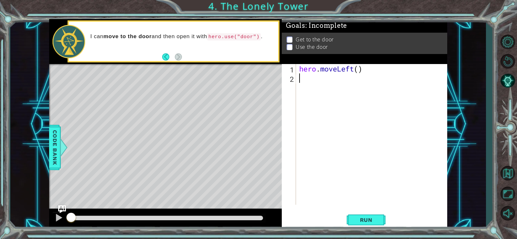
click at [303, 74] on div "hero . moveLeft ( )" at bounding box center [373, 143] width 151 height 159
type textarea "h"
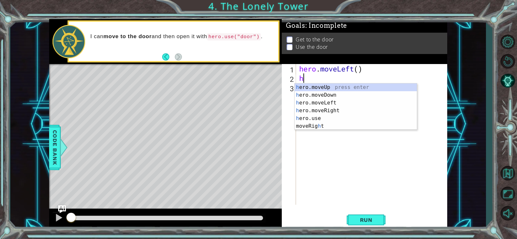
click at [309, 85] on div "h ero.moveUp press enter h ero.moveDown press enter h ero.moveLeft press enter …" at bounding box center [356, 114] width 122 height 62
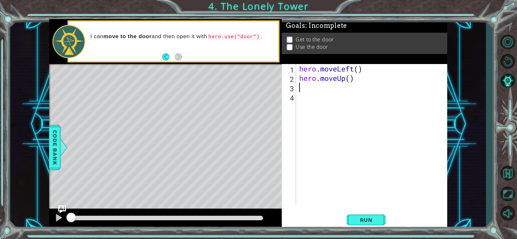
click at [304, 85] on div "hero . moveLeft ( ) hero . moveUp ( )" at bounding box center [373, 143] width 151 height 159
type textarea "h"
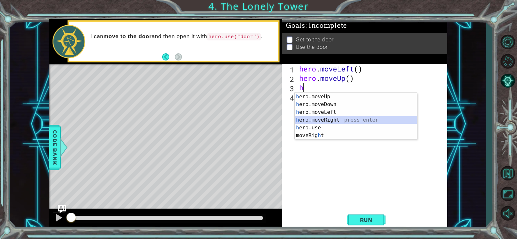
click at [326, 117] on div "h ero.moveUp press enter h ero.moveDown press enter h ero.moveLeft press enter …" at bounding box center [356, 124] width 122 height 62
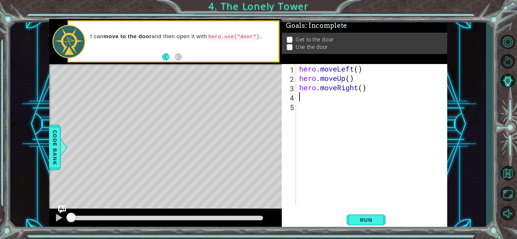
click at [306, 97] on div "hero . moveLeft ( ) hero . moveUp ( ) hero . moveRight ( )" at bounding box center [373, 143] width 151 height 159
click at [363, 87] on div "hero . moveLeft ( ) hero . moveUp ( ) hero . moveRight ( )" at bounding box center [373, 143] width 151 height 159
click at [367, 215] on button "Run" at bounding box center [366, 219] width 39 height 16
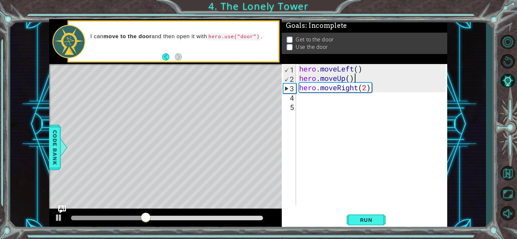
drag, startPoint x: 387, startPoint y: 77, endPoint x: 382, endPoint y: 103, distance: 26.8
click at [387, 90] on div "hero . moveLeft ( ) hero . moveUp ( ) hero . moveRight ( 2 )" at bounding box center [373, 143] width 151 height 159
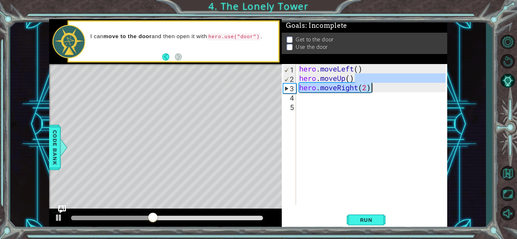
click at [381, 87] on div "hero . moveLeft ( ) hero . moveUp ( ) hero . moveRight ( 2 )" at bounding box center [372, 134] width 148 height 141
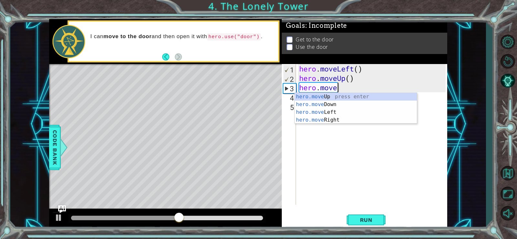
scroll to position [0, 0]
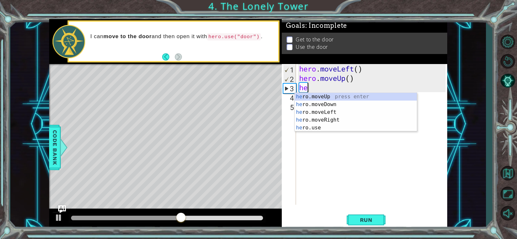
type textarea "h"
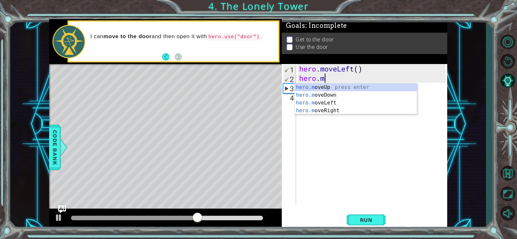
type textarea "h"
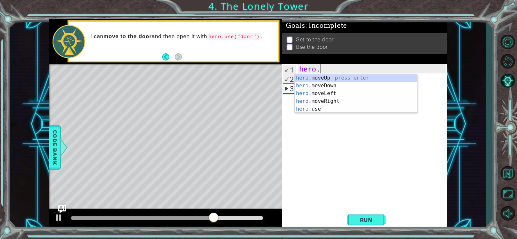
type textarea "h"
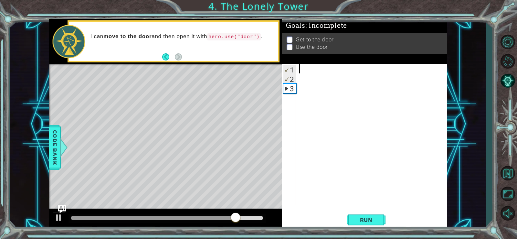
click at [304, 68] on div at bounding box center [373, 143] width 151 height 159
type textarea "h"
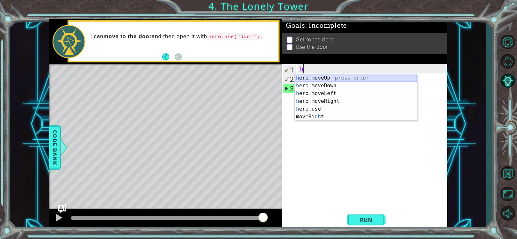
click at [309, 75] on div "h ero.moveUp press enter h ero.moveDown press enter h ero.moveLeft press enter …" at bounding box center [356, 105] width 122 height 62
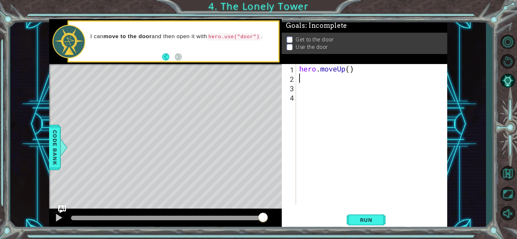
click at [305, 74] on div "hero . moveUp ( )" at bounding box center [373, 143] width 151 height 159
click at [305, 76] on div "hero . moveUp ( )" at bounding box center [373, 143] width 151 height 159
type textarea "h"
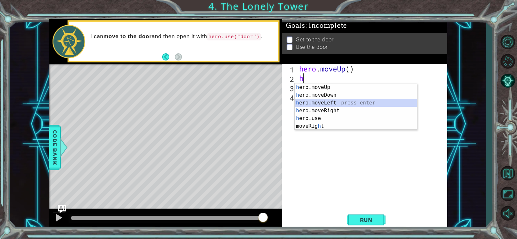
click at [318, 105] on div "h ero.moveUp press enter h ero.moveDown press enter h ero.moveLeft press enter …" at bounding box center [356, 114] width 122 height 62
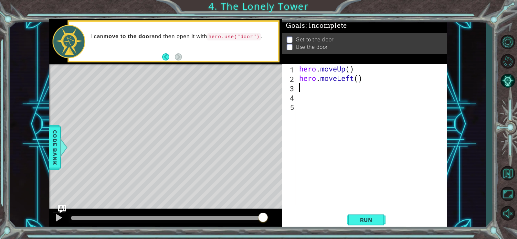
click at [309, 92] on div "hero . moveUp ( ) hero . moveLeft ( )" at bounding box center [373, 143] width 151 height 159
click at [365, 79] on div "hero . moveUp ( ) hero . moveLeft ( ) h" at bounding box center [373, 143] width 151 height 159
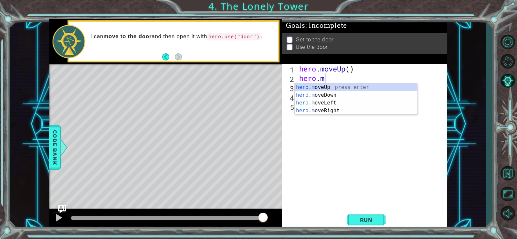
type textarea "hero."
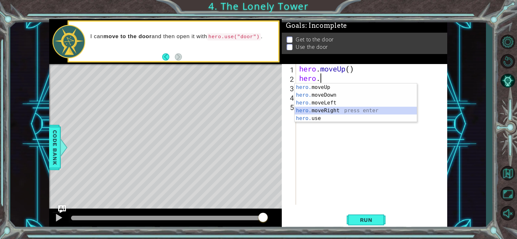
click at [341, 107] on div "hero. moveUp press enter hero. moveDown press enter hero. moveLeft press enter …" at bounding box center [356, 110] width 122 height 54
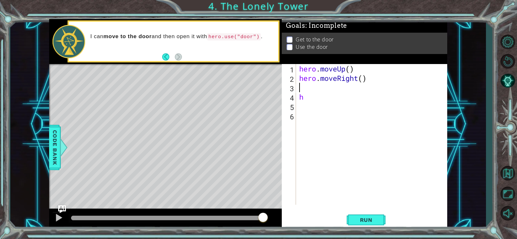
click at [335, 91] on div "hero . moveUp ( ) hero . moveRight ( ) h" at bounding box center [373, 143] width 151 height 159
type textarea "h"
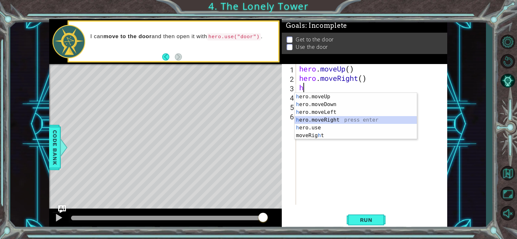
click at [323, 117] on div "h ero.moveUp press enter h ero.moveDown press enter h ero.moveLeft press enter …" at bounding box center [356, 124] width 122 height 62
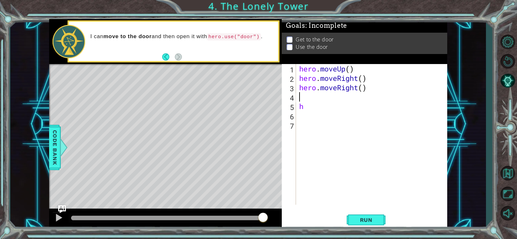
click at [317, 109] on div "hero . moveUp ( ) hero . moveRight ( ) hero . moveRight ( ) h" at bounding box center [373, 143] width 151 height 159
type textarea "h"
click at [358, 224] on button "Run" at bounding box center [366, 219] width 39 height 16
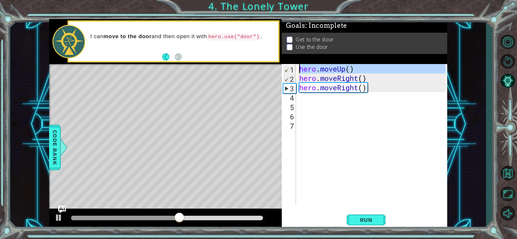
click at [286, 69] on div "1" at bounding box center [289, 69] width 13 height 9
type textarea "hero.moveUp()"
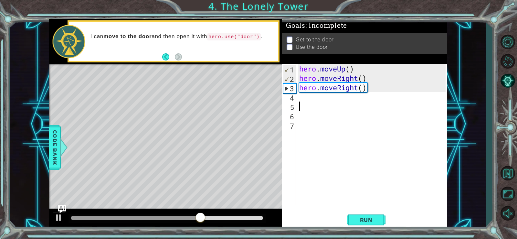
click at [358, 102] on div "hero . moveUp ( ) hero . moveRight ( ) hero . moveRight ( )" at bounding box center [373, 143] width 151 height 159
click at [381, 87] on div "hero . moveUp ( ) hero . moveRight ( ) hero . moveRight ( )" at bounding box center [373, 143] width 151 height 159
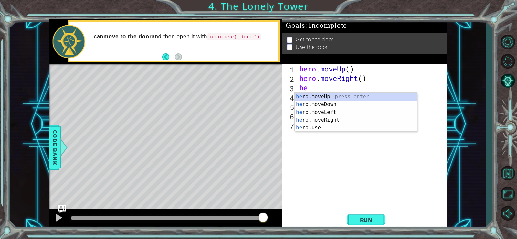
type textarea "h"
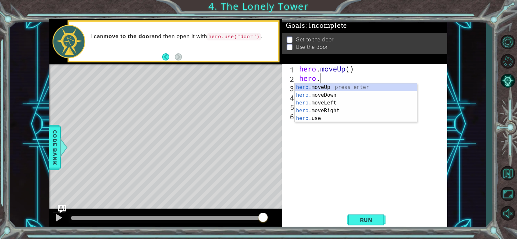
type textarea "h"
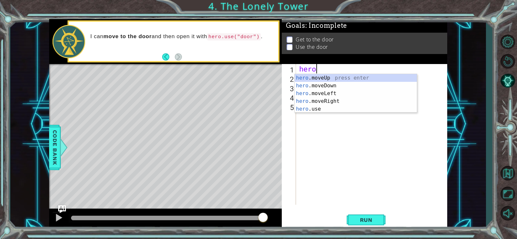
type textarea "h"
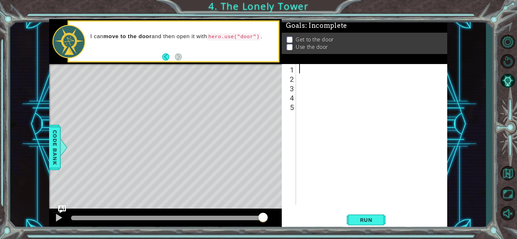
click at [301, 66] on div at bounding box center [373, 143] width 151 height 159
type textarea "h"
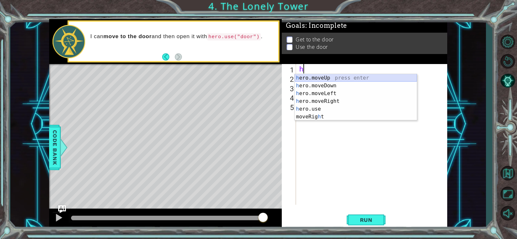
click at [313, 75] on div "h ero.moveUp press enter h ero.moveDown press enter h ero.moveLeft press enter …" at bounding box center [356, 105] width 122 height 62
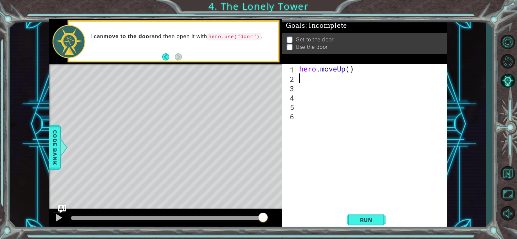
click at [309, 82] on div "hero . moveUp ( )" at bounding box center [373, 143] width 151 height 159
type textarea "h"
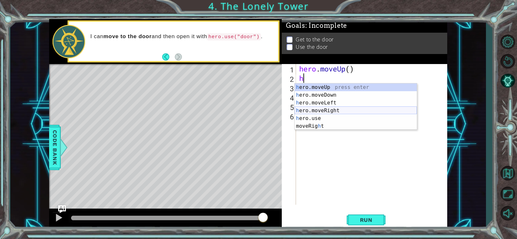
click at [310, 110] on div "h ero.moveUp press enter h ero.moveDown press enter h ero.moveLeft press enter …" at bounding box center [356, 114] width 122 height 62
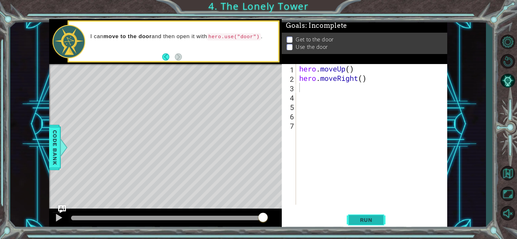
click at [372, 223] on button "Run" at bounding box center [366, 219] width 39 height 16
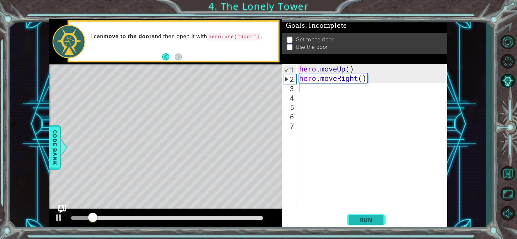
click at [376, 219] on span "Run" at bounding box center [366, 219] width 26 height 6
click at [373, 212] on button "Run" at bounding box center [366, 219] width 39 height 16
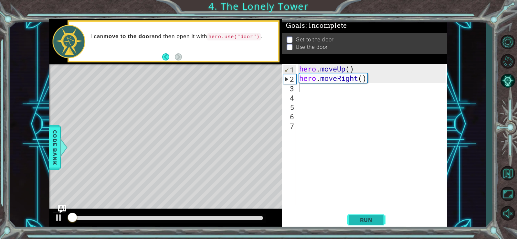
click at [373, 212] on button "Run" at bounding box center [366, 219] width 39 height 16
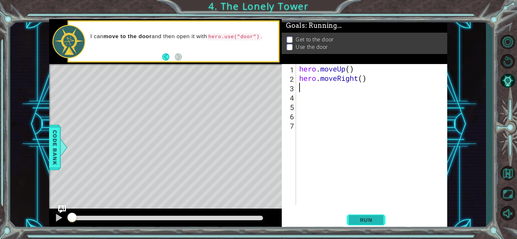
click at [373, 212] on button "Run" at bounding box center [366, 219] width 39 height 16
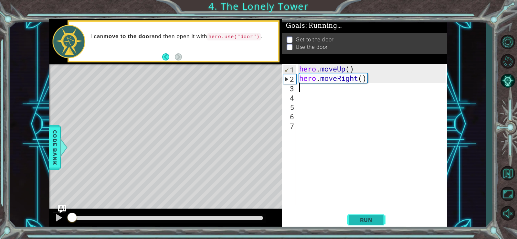
click at [373, 212] on button "Run" at bounding box center [366, 219] width 39 height 16
click at [355, 67] on div "hero . moveUp ( ) hero . moveRight ( )" at bounding box center [373, 143] width 151 height 159
click at [349, 68] on div "hero . moveUp ( ) hero . moveRight ( )" at bounding box center [373, 143] width 151 height 159
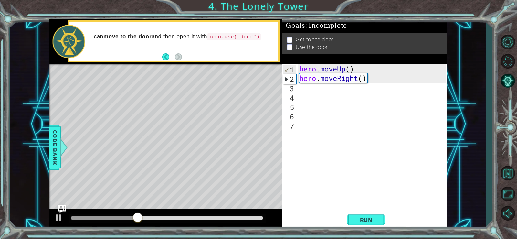
click at [354, 67] on div "hero . moveUp ( ) hero . moveRight ( )" at bounding box center [373, 143] width 151 height 159
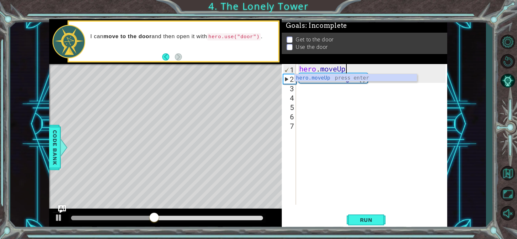
type textarea "hero"
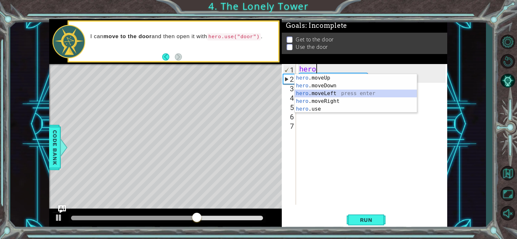
click at [318, 94] on div "hero .moveUp press enter hero .moveDown press enter hero .moveLeft press enter …" at bounding box center [356, 101] width 122 height 54
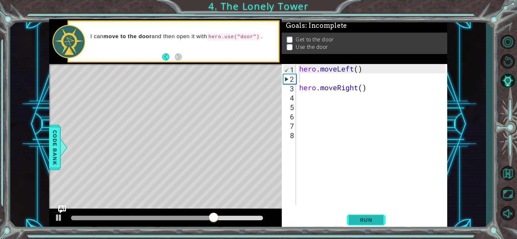
click at [350, 213] on button "Run" at bounding box center [366, 219] width 39 height 16
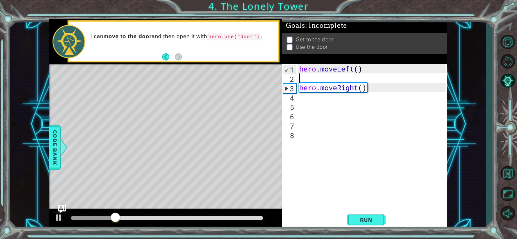
click at [334, 77] on div "hero . moveLeft ( ) hero . moveRight ( )" at bounding box center [373, 143] width 151 height 159
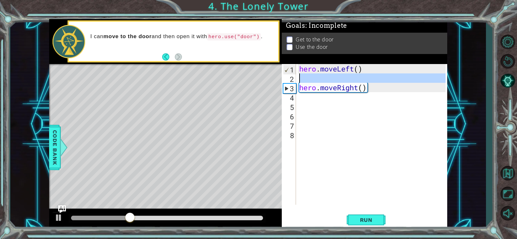
click at [292, 81] on div "2" at bounding box center [289, 78] width 13 height 9
type textarea "hero.moveRight()"
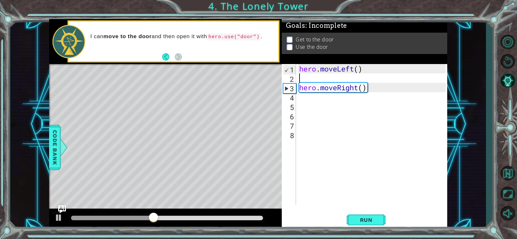
click at [313, 78] on div "hero . moveLeft ( ) hero . moveRight ( )" at bounding box center [373, 143] width 151 height 159
click at [378, 86] on div "hero . moveLeft ( ) hero . moveRight ( )" at bounding box center [373, 143] width 151 height 159
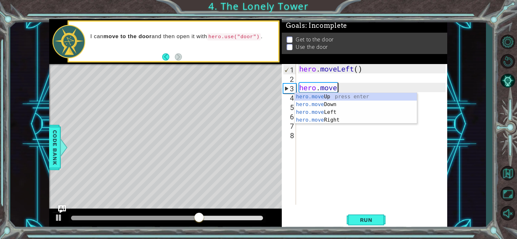
type textarea "h"
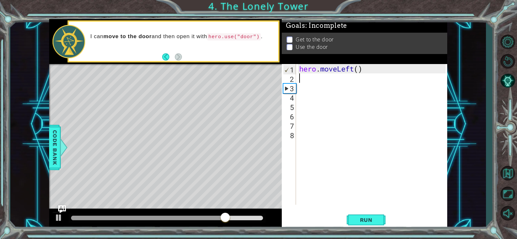
click at [305, 80] on div "hero . moveLeft ( )" at bounding box center [373, 143] width 151 height 159
type textarea "h"
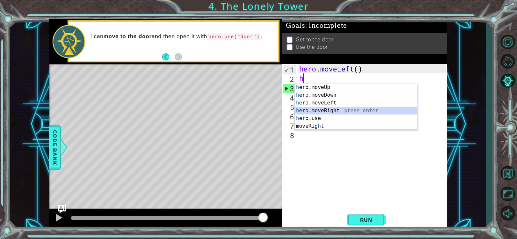
click at [317, 107] on div "h ero.moveUp press enter h ero.moveDown press enter h ero.moveLeft press enter …" at bounding box center [356, 114] width 122 height 62
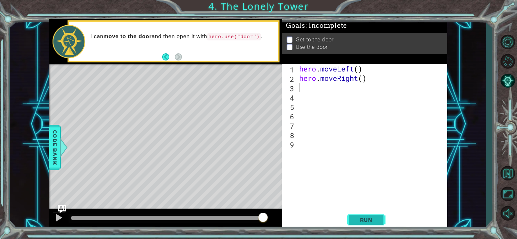
click at [380, 222] on button "Run" at bounding box center [366, 219] width 39 height 16
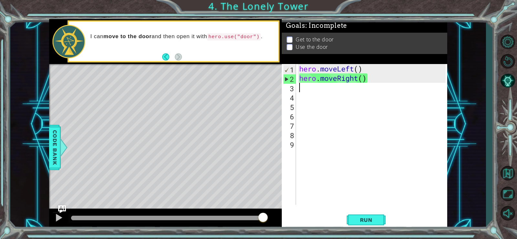
click at [378, 75] on div "hero . moveLeft ( ) hero . moveRight ( )" at bounding box center [373, 143] width 151 height 159
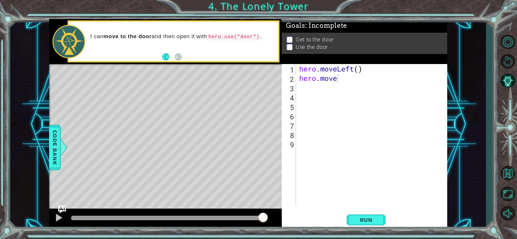
click at [329, 83] on body "1 ההההההההההההההההההההההההההההההההההההההההההההההההההההההההההההההההההההההההההההה…" at bounding box center [258, 119] width 517 height 239
drag, startPoint x: 342, startPoint y: 71, endPoint x: 344, endPoint y: 78, distance: 6.8
click at [344, 76] on div "hero . moveLeft ( ) hero . move" at bounding box center [373, 143] width 151 height 159
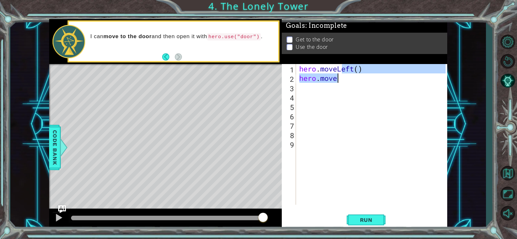
click at [345, 78] on div "hero . moveLeft ( ) hero . move" at bounding box center [372, 134] width 148 height 141
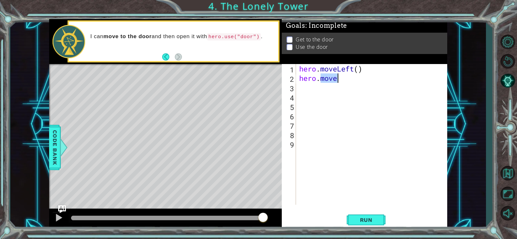
click at [345, 78] on div "hero . moveLeft ( ) hero . move" at bounding box center [373, 143] width 151 height 159
type textarea "hero.move"
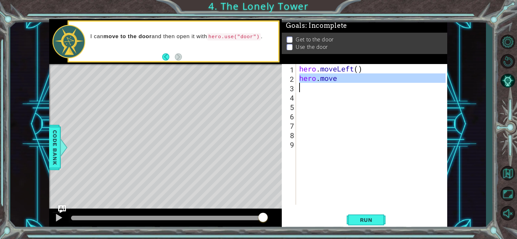
click at [345, 78] on div "hero . moveLeft ( ) hero . move" at bounding box center [373, 143] width 151 height 159
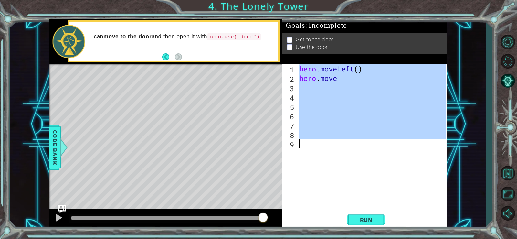
click at [345, 78] on div "hero . moveLeft ( ) hero . move" at bounding box center [373, 143] width 151 height 159
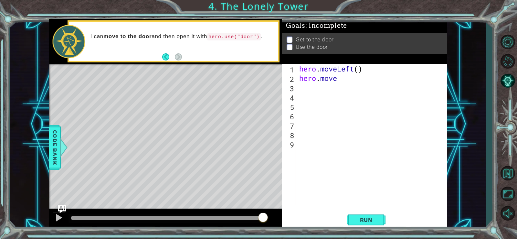
type textarea "hero.moveu"
click at [331, 90] on div "hero.moveU p press enter" at bounding box center [356, 94] width 122 height 23
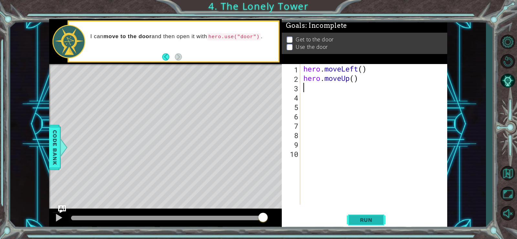
click at [364, 222] on span "Run" at bounding box center [366, 219] width 26 height 6
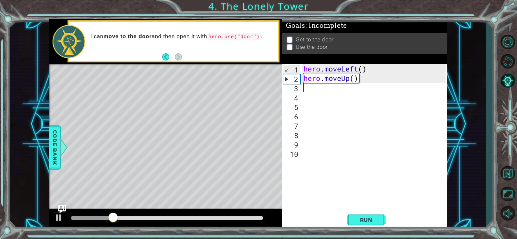
click at [360, 84] on div "hero . moveLeft ( ) hero . moveUp ( )" at bounding box center [375, 143] width 147 height 159
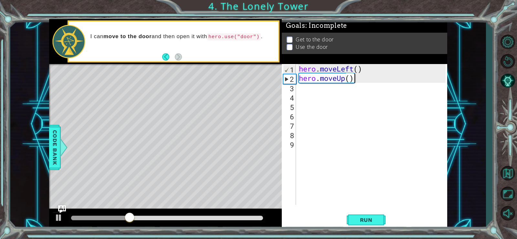
click at [360, 73] on div "hero . moveLeft ( ) hero . moveUp ( )" at bounding box center [373, 143] width 151 height 159
click at [360, 80] on div "hero . moveLeft ( ) hero . moveUp ( )" at bounding box center [373, 143] width 151 height 159
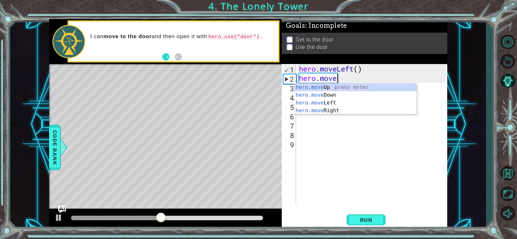
type textarea "hero.move"
click at [339, 112] on div "hero.move Up press enter hero.move Down press enter hero.move Left press enter …" at bounding box center [355, 106] width 122 height 47
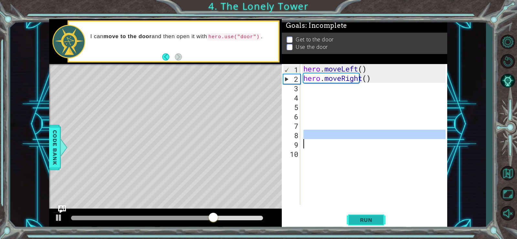
drag, startPoint x: 329, startPoint y: 151, endPoint x: 347, endPoint y: 217, distance: 68.8
click at [347, 217] on div "1 2 3 4 5 6 7 8 9 10 hero . moveLeft ( ) hero . moveRight ( ) ההההההההההההההההה…" at bounding box center [364, 146] width 165 height 165
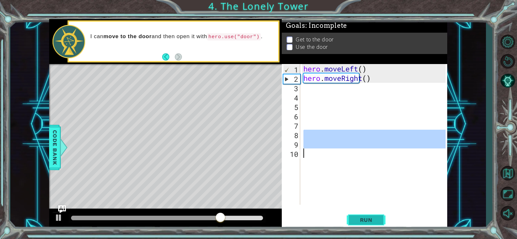
click at [354, 218] on span "Run" at bounding box center [366, 219] width 26 height 6
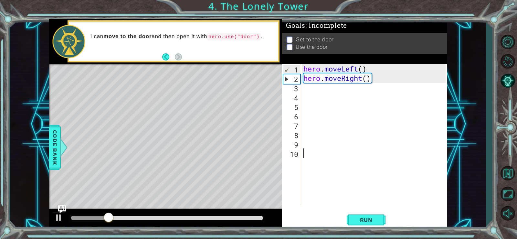
click at [373, 78] on div "hero . moveLeft ( ) hero . moveRight ( )" at bounding box center [375, 143] width 147 height 159
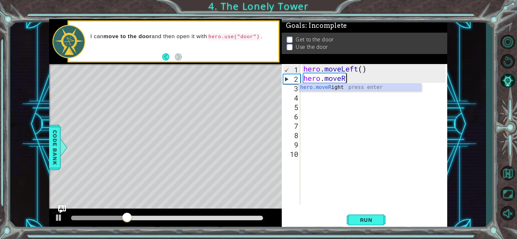
type textarea "hero.move"
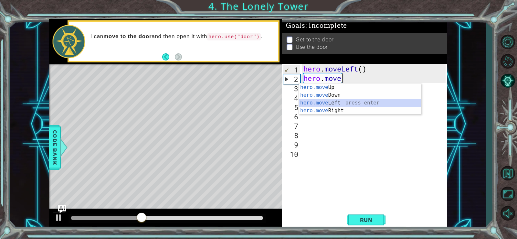
click at [363, 106] on div "hero.move Up press enter hero.move Down press enter hero.move Left press enter …" at bounding box center [360, 106] width 122 height 47
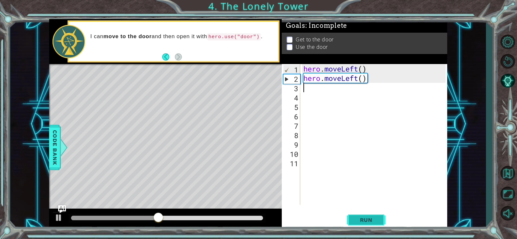
click at [371, 220] on span "Run" at bounding box center [366, 219] width 26 height 6
click at [316, 87] on div "hero . moveLeft ( ) hero . moveLeft ( )" at bounding box center [375, 143] width 147 height 159
type textarea "j"
type textarea "h"
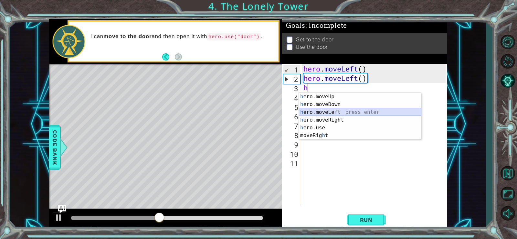
click at [316, 109] on div "h ero.moveUp press enter h ero.moveDown press enter h ero.moveLeft press enter …" at bounding box center [360, 124] width 122 height 62
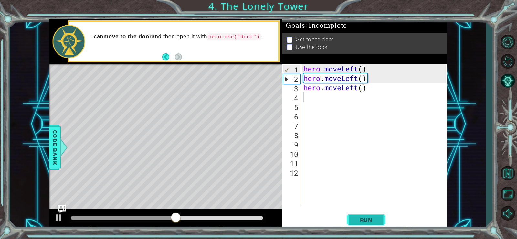
click at [366, 221] on span "Run" at bounding box center [366, 219] width 26 height 6
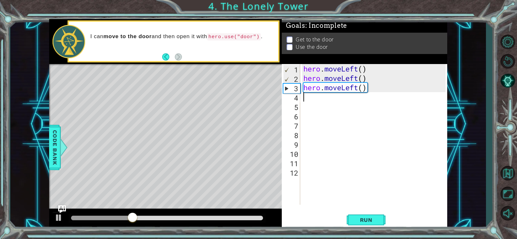
click at [362, 103] on div "hero . moveLeft ( ) hero . moveLeft ( ) hero . moveLeft ( )" at bounding box center [375, 143] width 147 height 159
click at [359, 98] on div "hero . moveLeft ( ) hero . moveLeft ( ) hero . moveLeft ( )" at bounding box center [375, 143] width 147 height 159
type textarea "h"
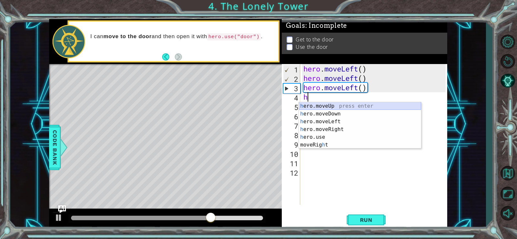
click at [327, 106] on div "h ero.moveUp press enter h ero.moveDown press enter h ero.moveLeft press enter …" at bounding box center [360, 133] width 122 height 62
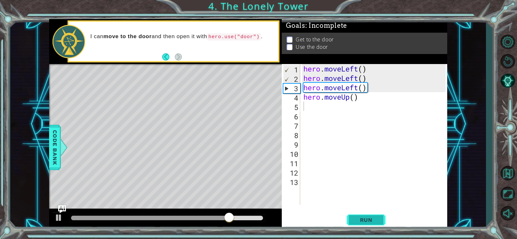
click at [363, 216] on span "Run" at bounding box center [366, 219] width 26 height 6
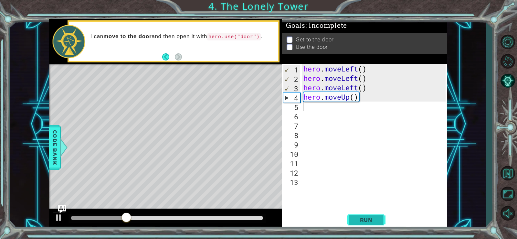
click at [362, 217] on span "Run" at bounding box center [366, 219] width 26 height 6
click at [376, 88] on div "hero . moveLeft ( ) hero . moveLeft ( ) hero . moveLeft ( ) hero . moveUp ( )" at bounding box center [375, 143] width 147 height 159
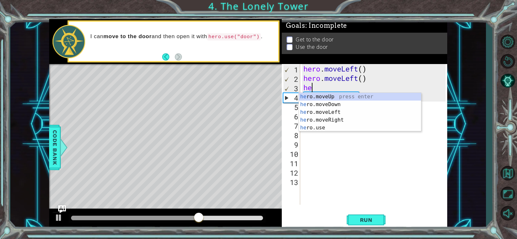
type textarea "h"
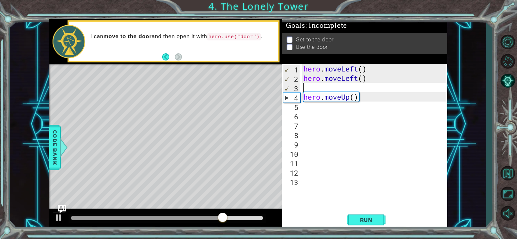
click at [367, 95] on div "hero . moveLeft ( ) hero . moveLeft ( ) hero . moveUp ( )" at bounding box center [375, 143] width 147 height 159
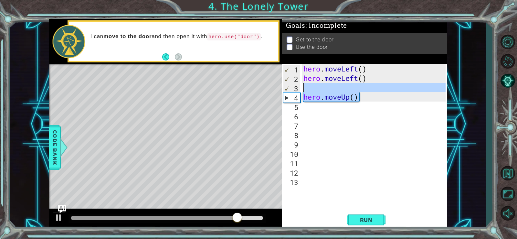
drag, startPoint x: 367, startPoint y: 95, endPoint x: 366, endPoint y: 88, distance: 7.3
click at [366, 88] on div "hero . moveLeft ( ) hero . moveLeft ( ) hero . moveUp ( )" at bounding box center [375, 143] width 147 height 159
type textarea "hero.moveUp()"
click at [366, 88] on div "hero . moveLeft ( ) hero . moveLeft ( ) hero . moveUp ( )" at bounding box center [374, 134] width 144 height 141
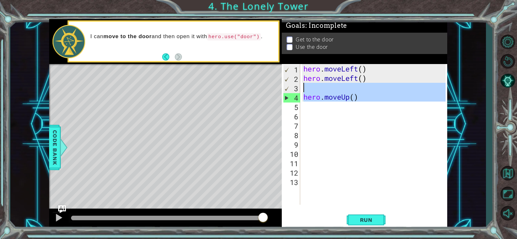
drag, startPoint x: 345, startPoint y: 103, endPoint x: 339, endPoint y: 88, distance: 16.1
click at [339, 88] on div "hero . moveLeft ( ) hero . moveLeft ( ) hero . moveUp ( )" at bounding box center [375, 143] width 147 height 159
type textarea "hero.moveUp()"
click at [339, 88] on div "hero . moveLeft ( ) hero . moveLeft ( ) hero . moveUp ( )" at bounding box center [374, 134] width 144 height 141
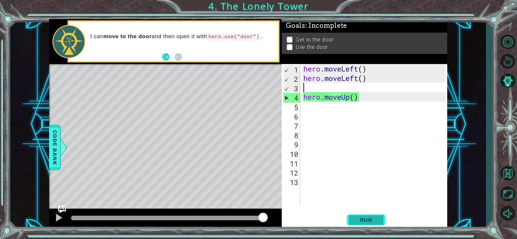
click at [372, 224] on button "Run" at bounding box center [366, 219] width 39 height 16
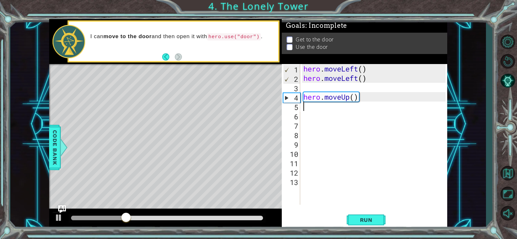
click at [322, 108] on div "hero . moveLeft ( ) hero . moveLeft ( ) hero . moveUp ( )" at bounding box center [375, 143] width 147 height 159
type textarea "h"
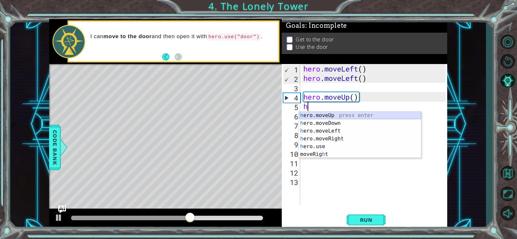
click at [334, 113] on div "h ero.moveUp press enter h ero.moveDown press enter h ero.moveLeft press enter …" at bounding box center [360, 142] width 122 height 62
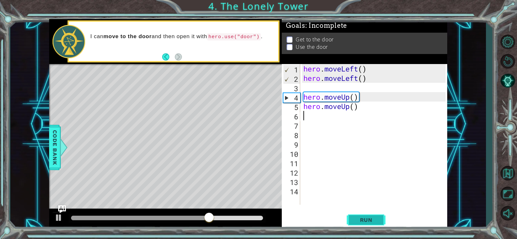
click at [379, 218] on span "Run" at bounding box center [366, 219] width 26 height 6
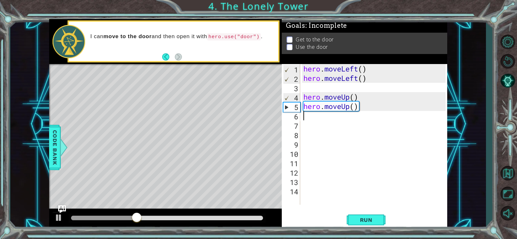
click at [372, 114] on div "hero . moveLeft ( ) hero . moveLeft ( ) hero . moveUp ( ) hero . moveUp ( )" at bounding box center [375, 143] width 147 height 159
type textarea "h"
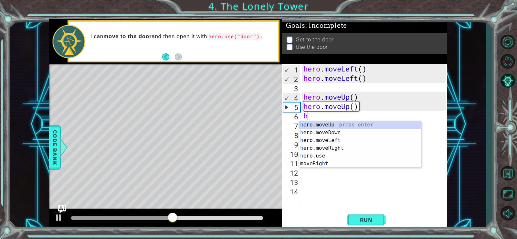
click at [374, 120] on div "hero . moveLeft ( ) hero . moveLeft ( ) hero . moveUp ( ) hero . moveUp ( ) h" at bounding box center [375, 143] width 147 height 159
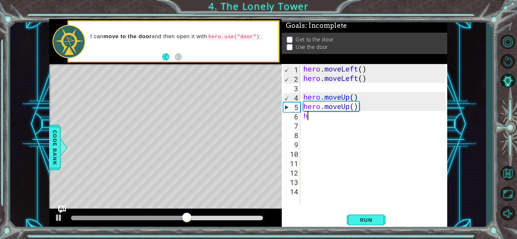
click at [371, 119] on div "hero . moveLeft ( ) hero . moveLeft ( ) hero . moveUp ( ) hero . moveUp ( ) h" at bounding box center [375, 143] width 147 height 159
click at [369, 117] on div "hero . moveLeft ( ) hero . moveLeft ( ) hero . moveUp ( ) hero . moveUp ( ) h" at bounding box center [375, 143] width 147 height 159
type textarea "h"
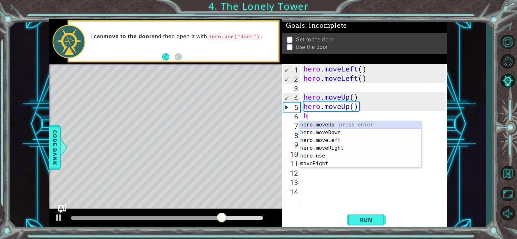
click at [367, 122] on div "h ero.moveUp press enter h ero.moveDown press enter h ero.moveLeft press enter …" at bounding box center [360, 152] width 122 height 62
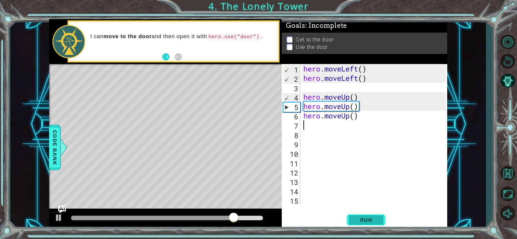
click at [372, 215] on button "Run" at bounding box center [366, 219] width 39 height 16
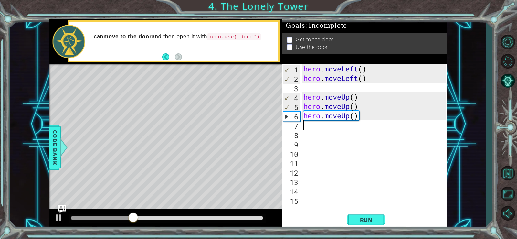
click at [368, 114] on div "hero . moveLeft ( ) hero . moveLeft ( ) hero . moveUp ( ) hero . moveUp ( ) her…" at bounding box center [375, 143] width 147 height 159
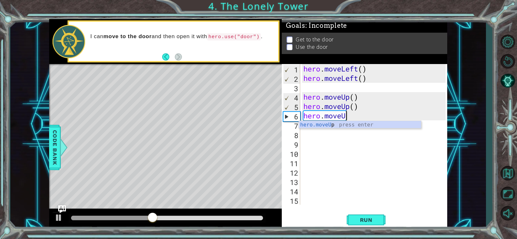
type textarea "hero.move"
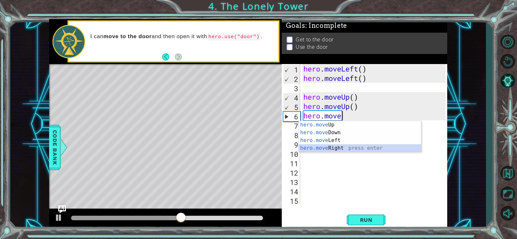
click at [369, 147] on div "hero.move Up press enter hero.move Down press enter hero.move Left press enter …" at bounding box center [360, 144] width 122 height 47
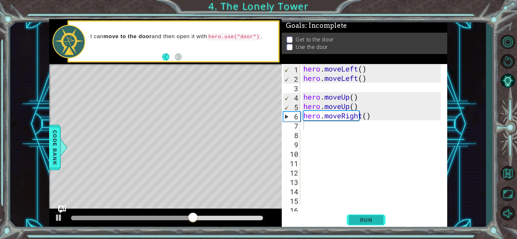
click at [365, 218] on span "Run" at bounding box center [366, 219] width 26 height 6
click at [360, 125] on div "hero . moveLeft ( ) hero . moveLeft ( ) hero . moveUp ( ) hero . moveUp ( ) her…" at bounding box center [373, 143] width 142 height 159
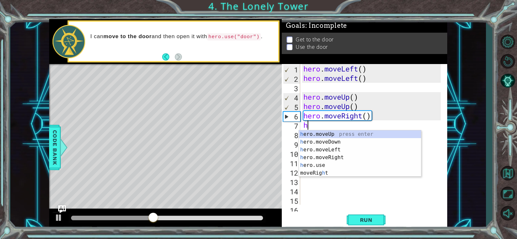
type textarea "h"
click at [346, 131] on div "h ero.moveUp press enter h ero.moveDown press enter h ero.moveLeft press enter …" at bounding box center [360, 161] width 122 height 62
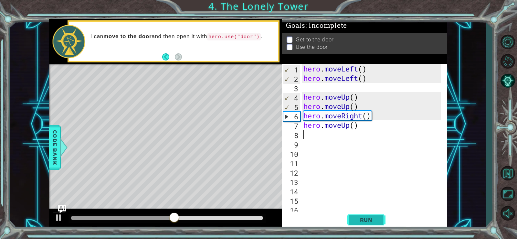
click at [353, 215] on button "Run" at bounding box center [366, 219] width 39 height 16
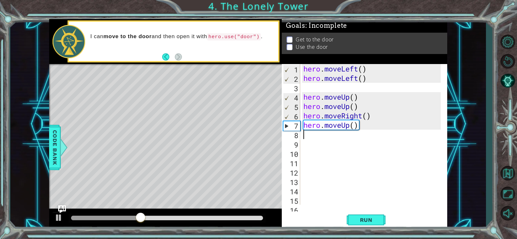
click at [347, 137] on div "hero . moveLeft ( ) hero . moveLeft ( ) hero . moveUp ( ) hero . moveUp ( ) her…" at bounding box center [373, 143] width 142 height 159
click at [368, 125] on div "hero . moveLeft ( ) hero . moveLeft ( ) hero . moveUp ( ) hero . moveUp ( ) her…" at bounding box center [373, 143] width 142 height 159
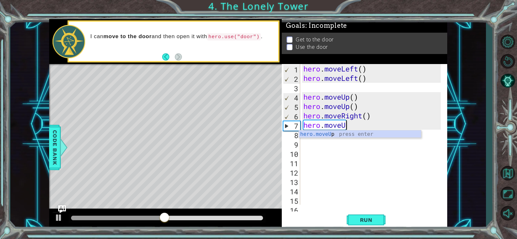
type textarea "hero.move"
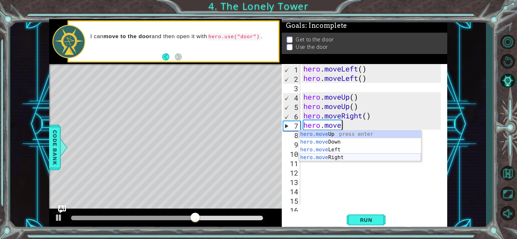
click at [360, 155] on div "hero.move Up press enter hero.move Down press enter hero.move Left press enter …" at bounding box center [360, 153] width 122 height 47
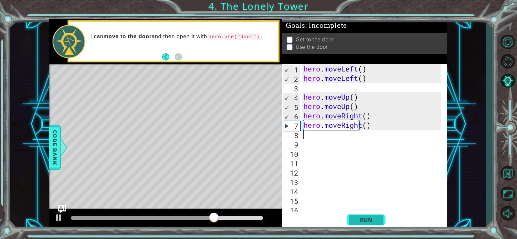
click at [355, 219] on span "Run" at bounding box center [366, 219] width 26 height 6
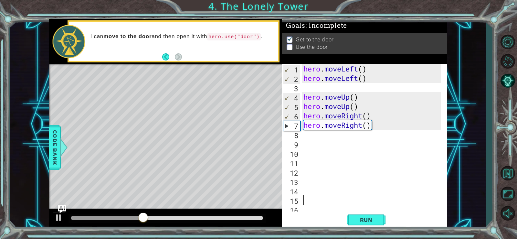
click at [360, 201] on div "hero . moveLeft ( ) hero . moveLeft ( ) hero . moveUp ( ) hero . moveUp ( ) her…" at bounding box center [373, 143] width 142 height 159
click at [346, 133] on div "hero . moveLeft ( ) hero . moveLeft ( ) hero . moveUp ( ) hero . moveUp ( ) her…" at bounding box center [373, 143] width 142 height 159
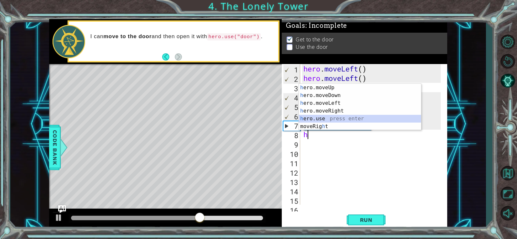
click at [346, 118] on div "h ero.moveUp press enter h ero.moveDown press enter h ero.moveLeft press enter …" at bounding box center [360, 115] width 122 height 62
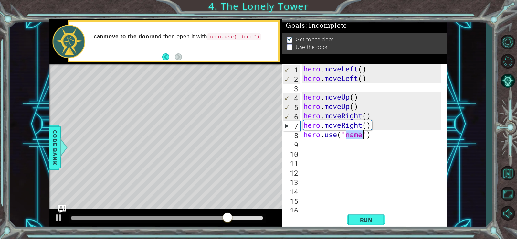
click at [343, 135] on div "hero . moveLeft ( ) hero . moveLeft ( ) hero . moveUp ( ) hero . moveUp ( ) her…" at bounding box center [373, 143] width 142 height 159
click at [364, 135] on div "hero . moveLeft ( ) hero . moveLeft ( ) hero . moveUp ( ) hero . moveUp ( ) her…" at bounding box center [373, 143] width 142 height 159
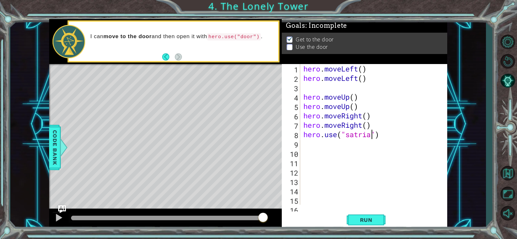
scroll to position [0, 3]
click at [380, 134] on div "hero . moveLeft ( ) hero . moveLeft ( ) hero . moveUp ( ) hero . moveUp ( ) her…" at bounding box center [373, 143] width 142 height 159
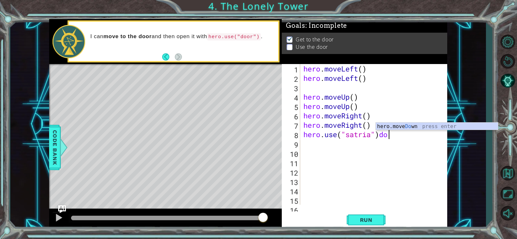
scroll to position [0, 4]
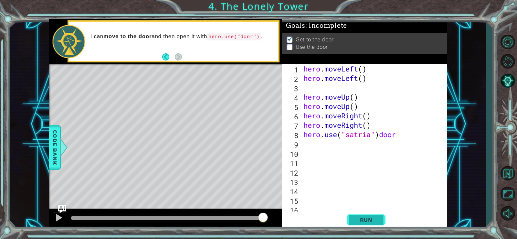
drag, startPoint x: 391, startPoint y: 134, endPoint x: 375, endPoint y: 219, distance: 86.3
click at [375, 219] on span "Run" at bounding box center [366, 219] width 26 height 6
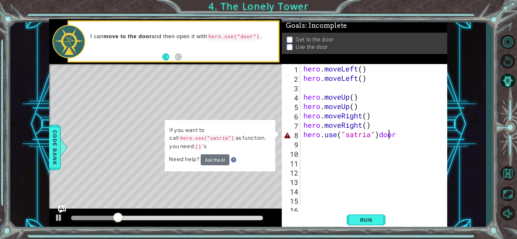
click at [403, 133] on div "hero . moveLeft ( ) hero . moveLeft ( ) hero . moveUp ( ) hero . moveUp ( ) her…" at bounding box center [373, 143] width 142 height 159
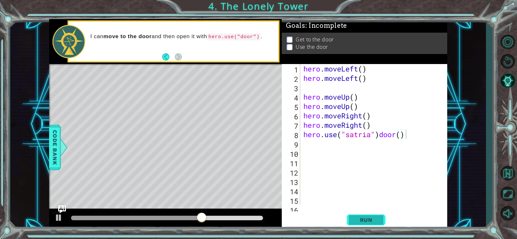
click at [380, 220] on button "Run" at bounding box center [366, 219] width 39 height 16
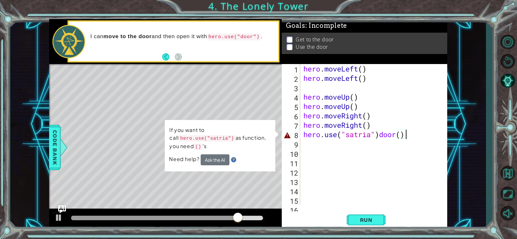
click at [411, 133] on div "hero . moveLeft ( ) hero . moveLeft ( ) hero . moveUp ( ) hero . moveUp ( ) her…" at bounding box center [373, 143] width 142 height 159
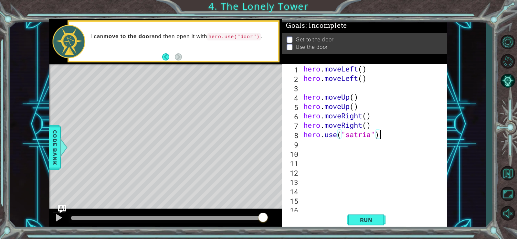
scroll to position [0, 3]
click at [340, 135] on div "hero . moveLeft ( ) hero . moveLeft ( ) hero . moveUp ( ) hero . moveUp ( ) her…" at bounding box center [373, 143] width 142 height 159
click at [379, 135] on div "hero . moveLeft ( ) hero . moveLeft ( ) hero . moveUp ( ) hero . moveUp ( ) her…" at bounding box center [373, 143] width 142 height 159
click at [373, 216] on button "Run" at bounding box center [366, 219] width 39 height 16
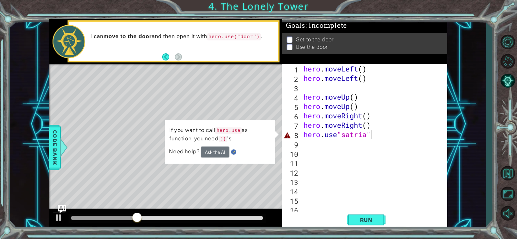
click at [395, 135] on div "hero . moveLeft ( ) hero . moveLeft ( ) hero . moveUp ( ) hero . moveUp ( ) her…" at bounding box center [373, 143] width 142 height 159
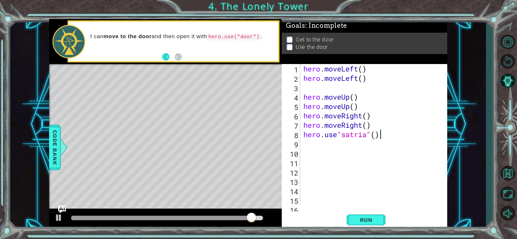
scroll to position [0, 3]
click at [372, 217] on span "Run" at bounding box center [366, 219] width 26 height 6
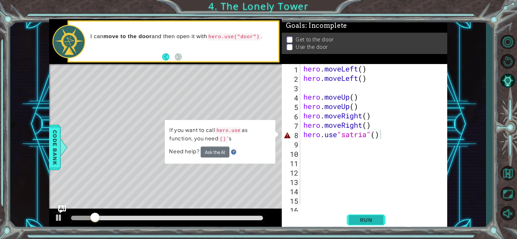
click at [372, 217] on span "Run" at bounding box center [366, 219] width 26 height 6
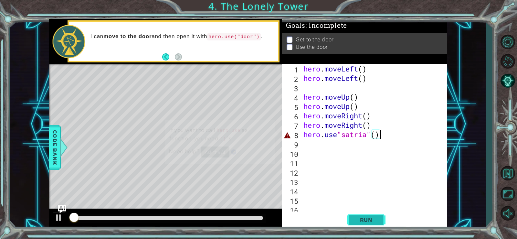
click at [372, 217] on span "Run" at bounding box center [366, 219] width 26 height 6
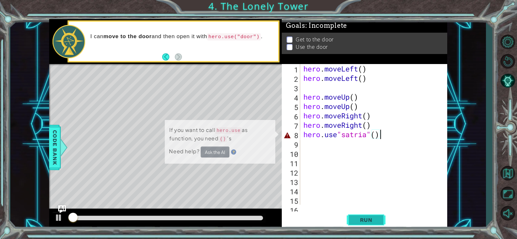
click at [372, 217] on span "Run" at bounding box center [366, 219] width 26 height 6
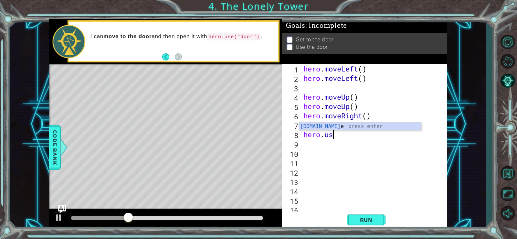
scroll to position [0, 1]
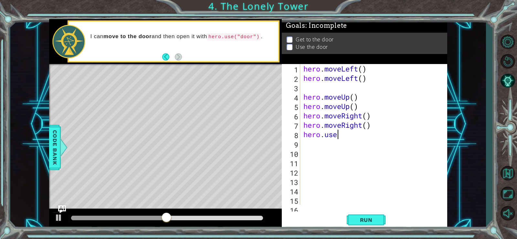
click at [375, 135] on div "hero . moveLeft ( ) hero . moveLeft ( ) hero . moveUp ( ) hero . moveUp ( ) her…" at bounding box center [373, 143] width 142 height 159
click at [364, 135] on div "hero . moveLeft ( ) hero . moveLeft ( ) hero . moveUp ( ) hero . moveUp ( ) her…" at bounding box center [373, 143] width 142 height 159
click at [361, 134] on div "hero . moveLeft ( ) hero . moveLeft ( ) hero . moveUp ( ) hero . moveUp ( ) her…" at bounding box center [373, 143] width 142 height 159
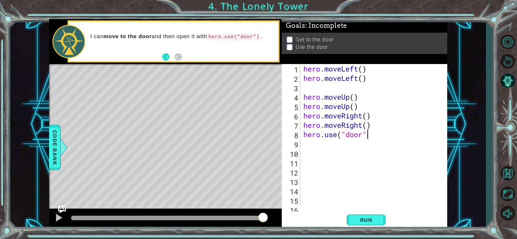
click at [370, 132] on div "hero . moveLeft ( ) hero . moveLeft ( ) hero . moveUp ( ) hero . moveUp ( ) her…" at bounding box center [373, 143] width 142 height 159
type textarea "hero.use("door")"
click at [373, 217] on span "Run" at bounding box center [366, 219] width 26 height 6
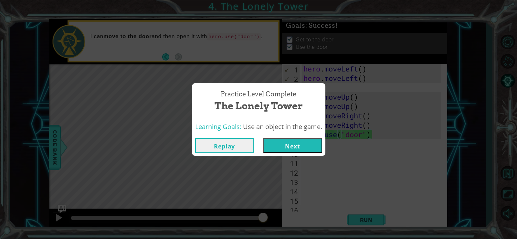
click at [321, 145] on button "Next" at bounding box center [292, 145] width 59 height 15
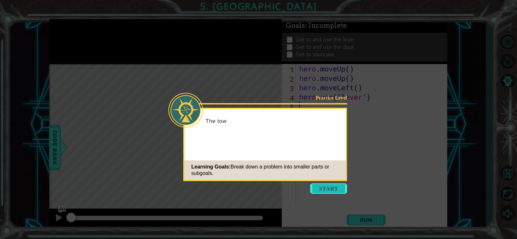
click at [334, 186] on button "Start" at bounding box center [328, 188] width 37 height 10
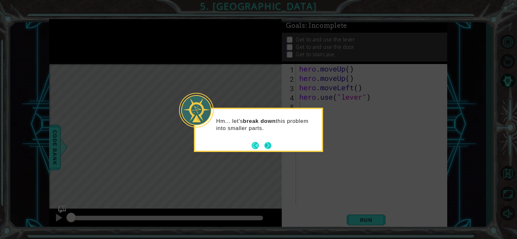
click at [267, 147] on button "Next" at bounding box center [267, 145] width 7 height 7
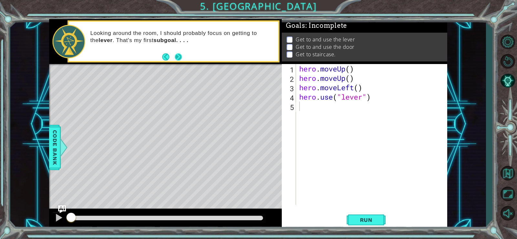
click at [175, 54] on button "Next" at bounding box center [178, 56] width 7 height 7
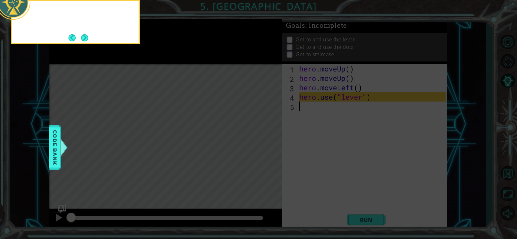
click at [175, 54] on icon at bounding box center [258, 119] width 517 height 239
click at [83, 37] on button "Next" at bounding box center [84, 37] width 7 height 7
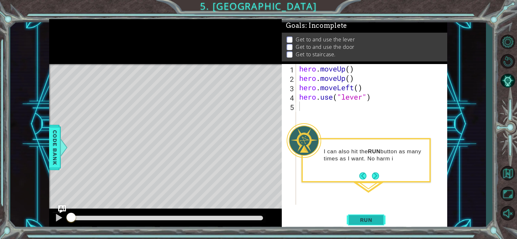
click at [371, 227] on button "Run" at bounding box center [366, 219] width 39 height 16
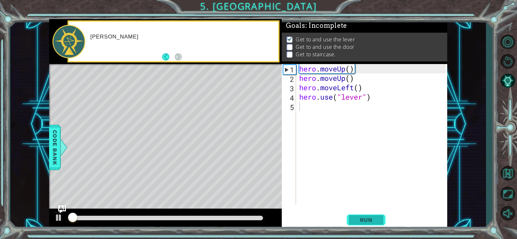
scroll to position [3, 0]
click at [368, 221] on span "Run" at bounding box center [366, 219] width 26 height 6
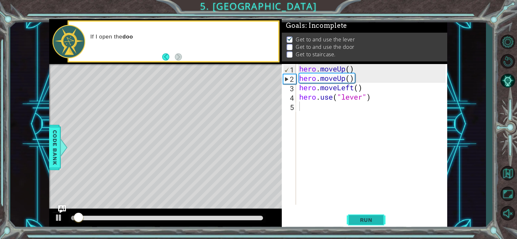
click at [368, 221] on span "Run" at bounding box center [366, 219] width 26 height 6
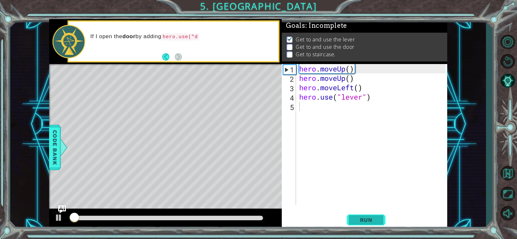
click at [368, 221] on span "Run" at bounding box center [366, 219] width 26 height 6
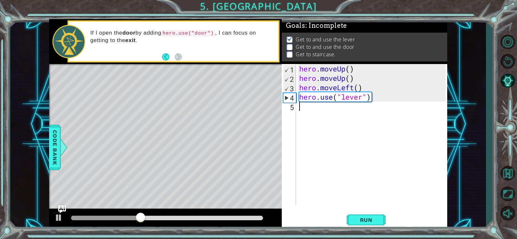
click at [318, 108] on div "hero . moveUp ( ) hero . moveUp ( ) hero . moveLeft ( ) hero . use ( "lever" )" at bounding box center [373, 143] width 151 height 159
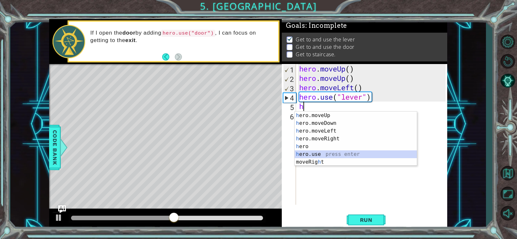
click at [320, 151] on div "h ero.moveUp press enter h ero.moveDown press enter h ero.moveLeft press enter …" at bounding box center [356, 146] width 122 height 70
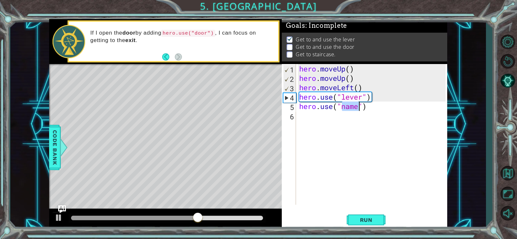
scroll to position [0, 2]
type textarea "hero.use("door")"
click at [364, 220] on span "Run" at bounding box center [366, 219] width 26 height 6
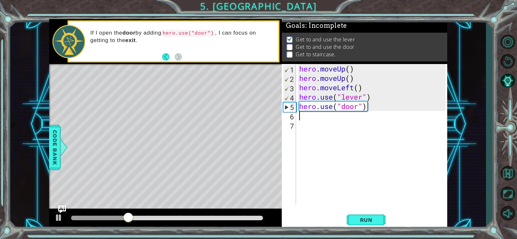
click at [388, 107] on div "hero . moveUp ( ) hero . moveUp ( ) hero . moveLeft ( ) hero . use ( "lever" ) …" at bounding box center [373, 143] width 151 height 159
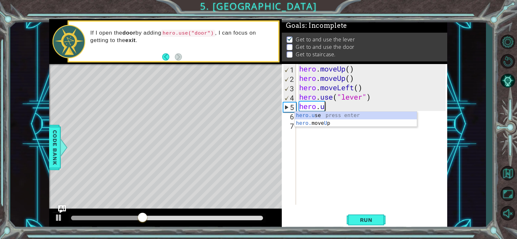
type textarea "hero."
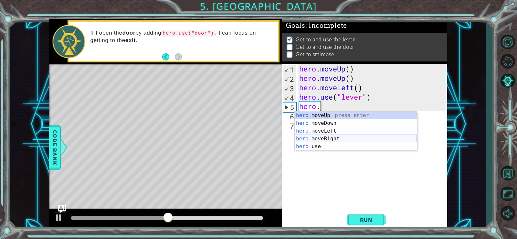
click at [339, 137] on div "hero. moveUp press enter hero. moveDown press enter hero. moveLeft press enter …" at bounding box center [356, 138] width 122 height 54
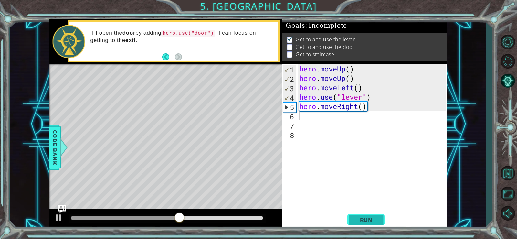
click at [358, 220] on span "Run" at bounding box center [366, 219] width 26 height 6
click at [341, 116] on div "hero . moveUp ( ) hero . moveUp ( ) hero . moveLeft ( ) hero . use ( "lever" ) …" at bounding box center [373, 143] width 151 height 159
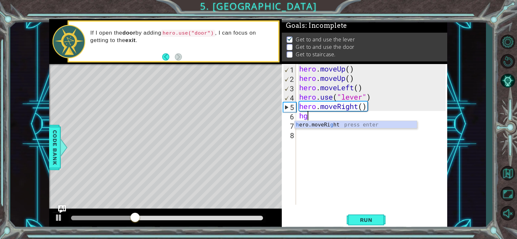
type textarea "h"
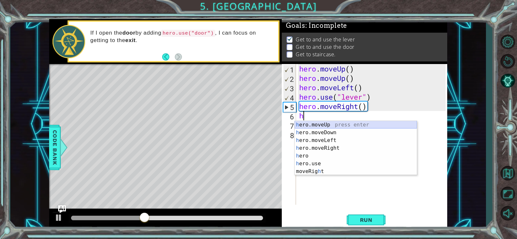
click at [325, 125] on div "h ero.moveUp press enter h ero.moveDown press enter h ero.moveLeft press enter …" at bounding box center [356, 156] width 122 height 70
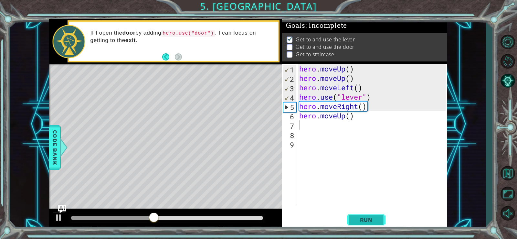
click at [371, 220] on span "Run" at bounding box center [366, 219] width 26 height 6
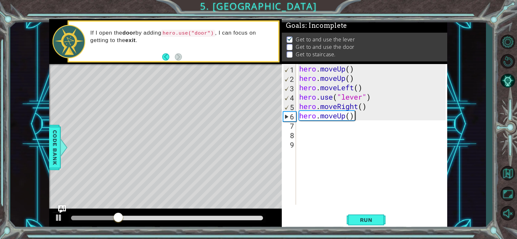
click at [374, 117] on div "hero . moveUp ( ) hero . moveUp ( ) hero . moveLeft ( ) hero . use ( "lever" ) …" at bounding box center [373, 143] width 151 height 159
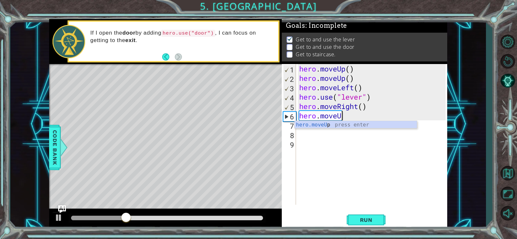
type textarea "hero.move"
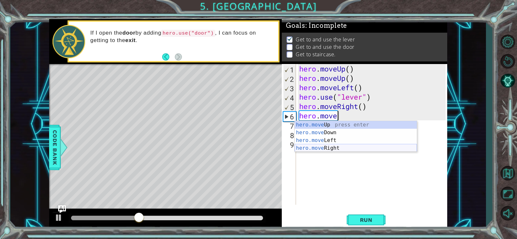
click at [348, 144] on div "hero.move Up press enter hero.move Down press enter hero.move Left press enter …" at bounding box center [356, 144] width 122 height 47
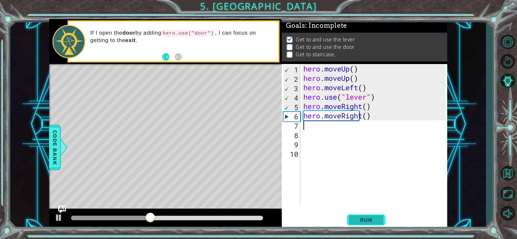
click at [378, 222] on span "Run" at bounding box center [366, 219] width 26 height 6
click at [311, 125] on div "hero . moveUp ( ) hero . moveUp ( ) hero . moveLeft ( ) hero . use ( "lever" ) …" at bounding box center [375, 143] width 147 height 159
type textarea "h"
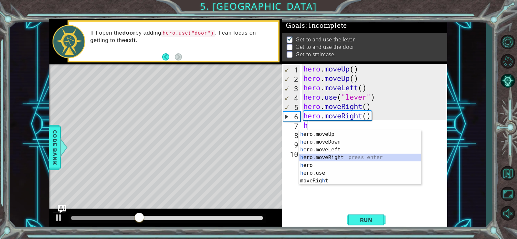
click at [324, 154] on div "h ero.moveUp press enter h ero.moveDown press enter h ero.moveLeft press enter …" at bounding box center [360, 165] width 122 height 70
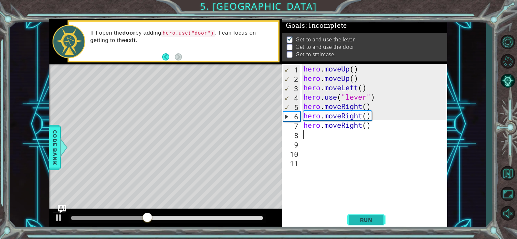
click at [368, 214] on button "Run" at bounding box center [366, 219] width 39 height 16
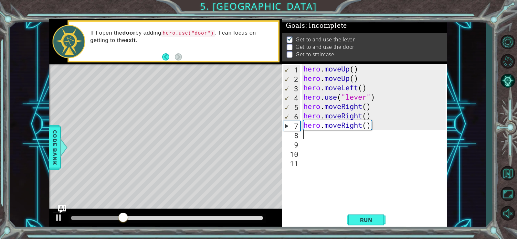
click at [349, 136] on div "hero . moveUp ( ) hero . moveUp ( ) hero . moveLeft ( ) hero . use ( "lever" ) …" at bounding box center [375, 143] width 147 height 159
click at [370, 95] on div "hero . moveUp ( ) hero . moveUp ( ) hero . moveLeft ( ) hero . use ( "lever" ) …" at bounding box center [375, 143] width 147 height 159
type textarea "hero.use("lever")"
click at [320, 136] on div "hero . moveUp ( ) hero . moveUp ( ) hero . moveLeft ( ) hero . use ( "lever" ) …" at bounding box center [375, 143] width 147 height 159
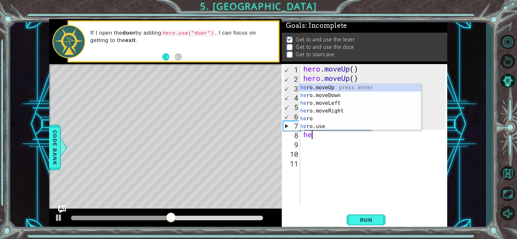
type textarea "her"
click at [320, 121] on div "her o press enter her o.moveUp press enter her o.moveDown press enter her o.mov…" at bounding box center [360, 115] width 122 height 62
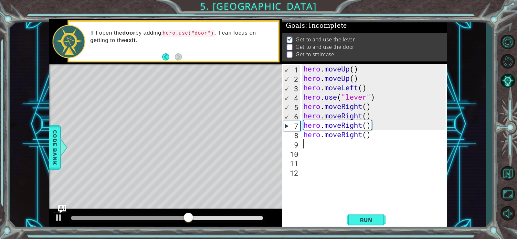
scroll to position [0, 0]
click at [378, 132] on div "hero . moveUp ( ) hero . moveUp ( ) hero . moveLeft ( ) hero . use ( "lever" ) …" at bounding box center [375, 143] width 147 height 159
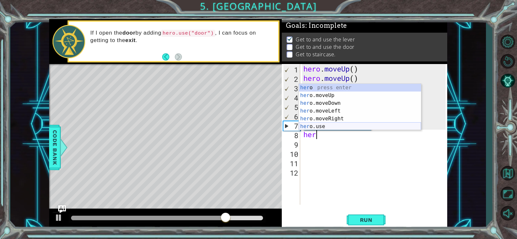
click at [327, 125] on div "her o press enter her o.moveUp press enter her o.moveDown press enter her o.mov…" at bounding box center [360, 115] width 122 height 62
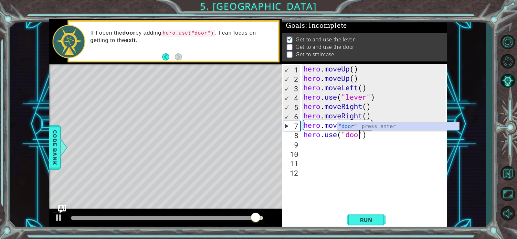
scroll to position [0, 3]
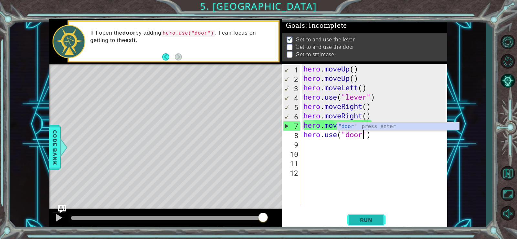
type textarea "hero.use("door")"
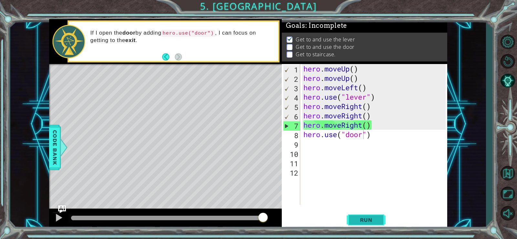
click at [365, 218] on span "Run" at bounding box center [366, 219] width 26 height 6
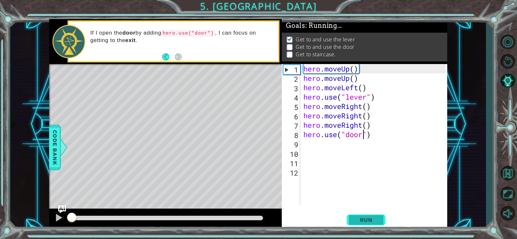
scroll to position [3, 0]
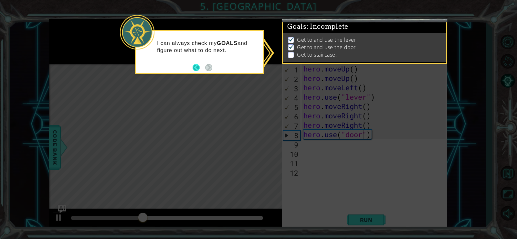
click at [197, 66] on button "Back" at bounding box center [199, 67] width 13 height 7
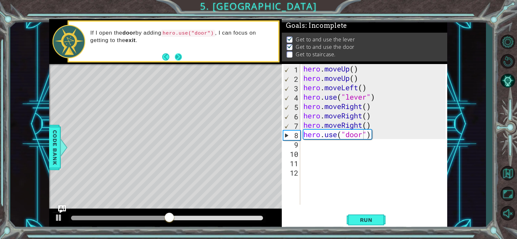
click at [178, 56] on button "Next" at bounding box center [178, 56] width 7 height 7
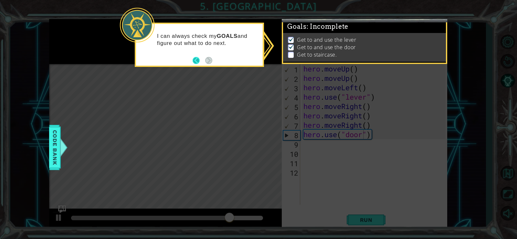
click at [193, 57] on button "Back" at bounding box center [199, 60] width 13 height 7
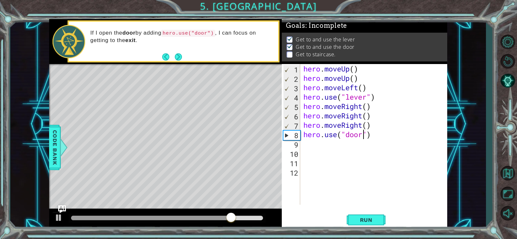
scroll to position [1, 0]
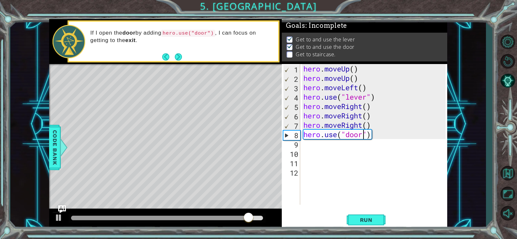
click at [331, 147] on div "hero . moveUp ( ) hero . moveUp ( ) hero . moveLeft ( ) hero . use ( "lever" ) …" at bounding box center [375, 143] width 147 height 159
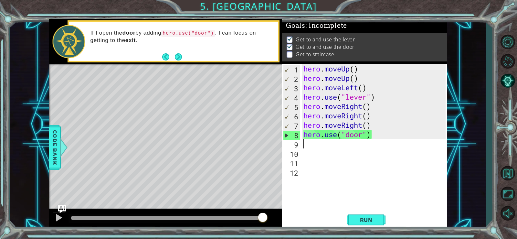
type textarea "h"
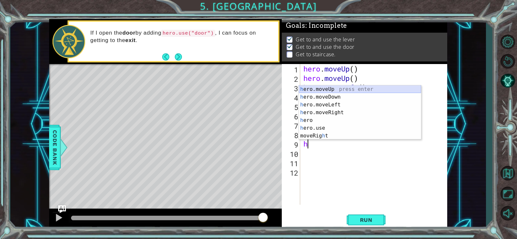
click at [342, 85] on div "h ero.moveUp press enter h ero.moveDown press enter h ero.moveLeft press enter …" at bounding box center [360, 120] width 122 height 70
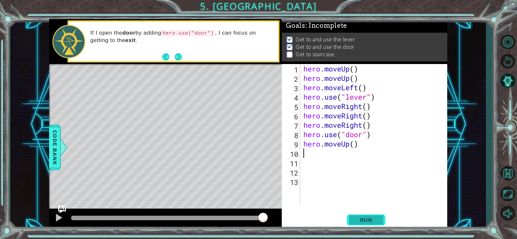
click at [366, 215] on button "Run" at bounding box center [366, 219] width 39 height 16
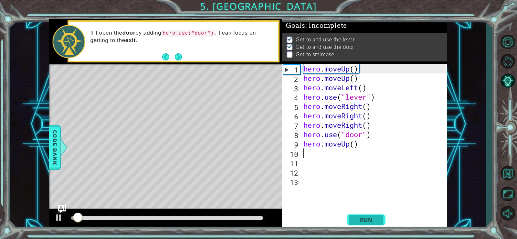
scroll to position [3, 0]
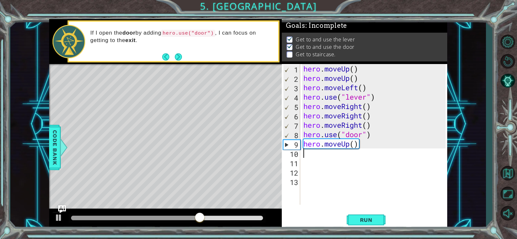
click at [313, 154] on div "hero . moveUp ( ) hero . moveUp ( ) hero . moveLeft ( ) hero . use ( "lever" ) …" at bounding box center [375, 143] width 147 height 159
type textarea "H"
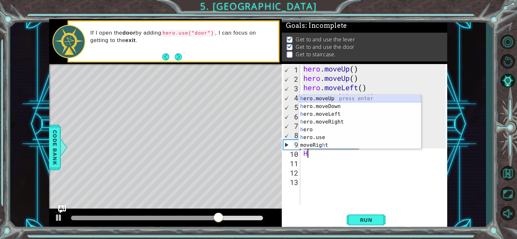
click at [338, 97] on div "h ero.moveUp press enter h ero.moveDown press enter h ero.moveLeft press enter …" at bounding box center [360, 130] width 122 height 70
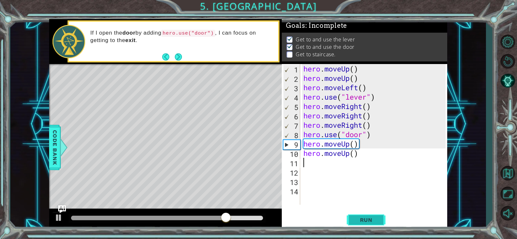
click at [382, 215] on button "Run" at bounding box center [366, 219] width 39 height 16
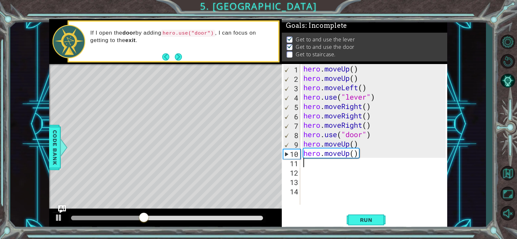
click at [313, 162] on div "hero . moveUp ( ) hero . moveUp ( ) hero . moveLeft ( ) hero . use ( "lever" ) …" at bounding box center [375, 143] width 147 height 159
type textarea "H"
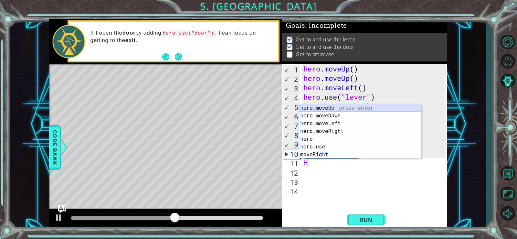
click at [335, 107] on div "h ero.moveUp press enter h ero.moveDown press enter h ero.moveLeft press enter …" at bounding box center [360, 139] width 122 height 70
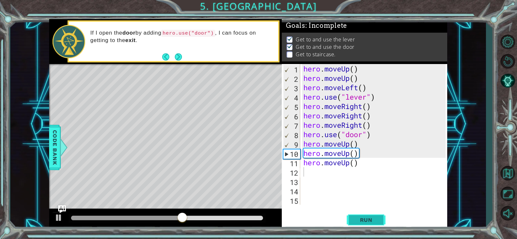
click at [366, 217] on span "Run" at bounding box center [366, 219] width 26 height 6
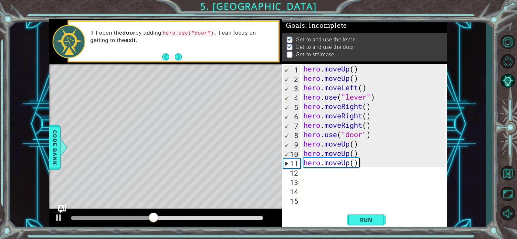
click at [361, 163] on div "hero . moveUp ( ) hero . moveUp ( ) hero . moveLeft ( ) hero . use ( "lever" ) …" at bounding box center [375, 143] width 147 height 159
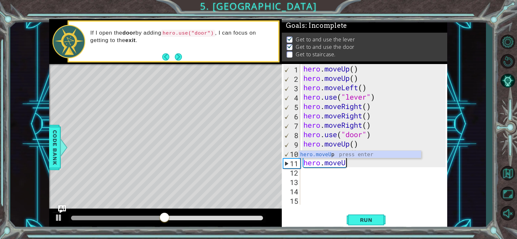
type textarea "hero.move"
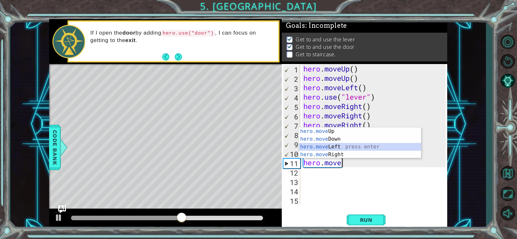
click at [340, 147] on div "hero.move Up press enter hero.move Down press enter hero.move Left press enter …" at bounding box center [360, 150] width 122 height 47
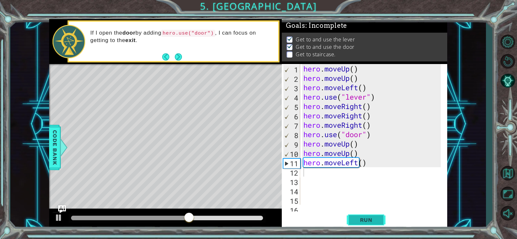
click at [369, 217] on span "Run" at bounding box center [366, 219] width 26 height 6
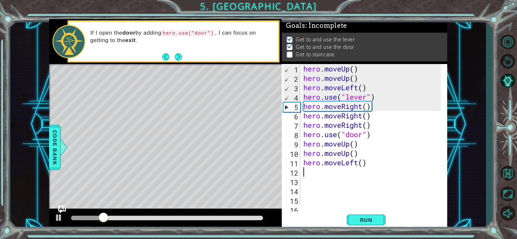
click at [340, 171] on div "hero . moveUp ( ) hero . moveUp ( ) hero . moveLeft ( ) hero . use ( "lever" ) …" at bounding box center [373, 143] width 142 height 159
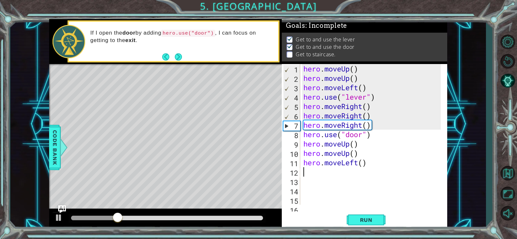
click at [340, 171] on div "hero . moveUp ( ) hero . moveUp ( ) hero . moveLeft ( ) hero . use ( "lever" ) …" at bounding box center [373, 143] width 142 height 159
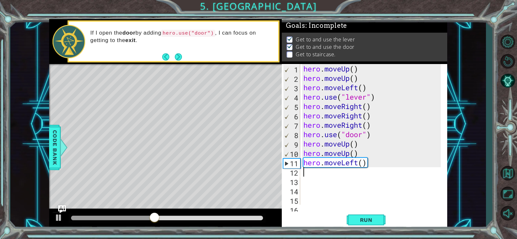
click at [340, 171] on div "hero . moveUp ( ) hero . moveUp ( ) hero . moveLeft ( ) hero . use ( "lever" ) …" at bounding box center [373, 143] width 142 height 159
type textarea "H"
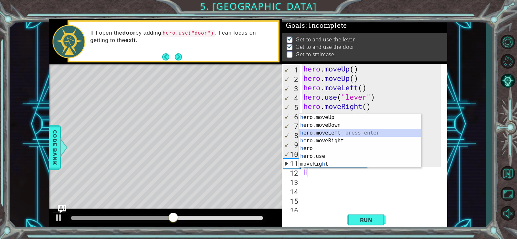
click at [341, 133] on div "h ero.moveUp press enter h ero.moveDown press enter h ero.moveLeft press enter …" at bounding box center [360, 148] width 122 height 70
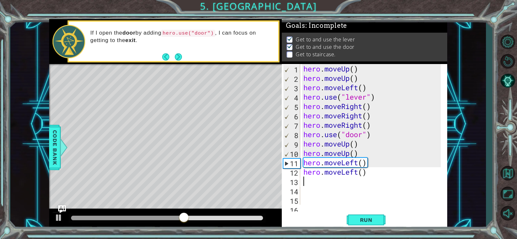
click at [315, 177] on div "hero . moveUp ( ) hero . moveUp ( ) hero . moveLeft ( ) hero . use ( "lever" ) …" at bounding box center [373, 143] width 142 height 159
type textarea "H"
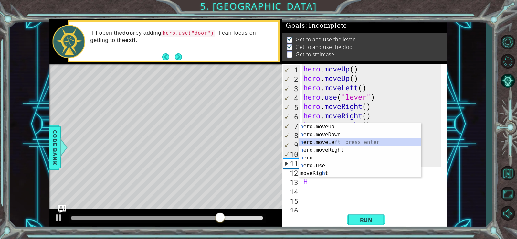
click at [319, 142] on div "h ero.moveUp press enter h ero.moveDown press enter h ero.moveLeft press enter …" at bounding box center [360, 158] width 122 height 70
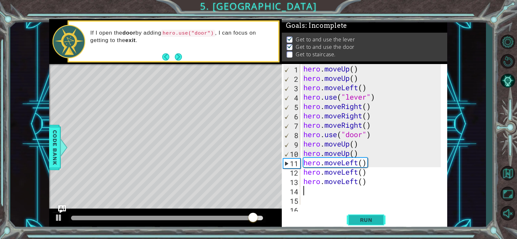
click at [365, 214] on button "Run" at bounding box center [366, 219] width 39 height 16
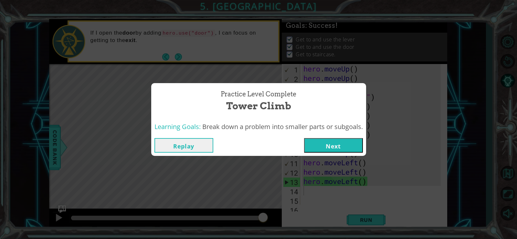
click at [338, 148] on button "Next" at bounding box center [333, 145] width 59 height 15
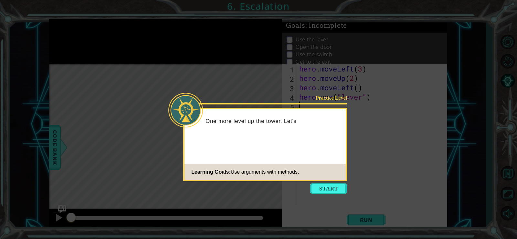
click at [328, 183] on icon at bounding box center [258, 119] width 517 height 239
click at [330, 188] on button "Start" at bounding box center [328, 188] width 37 height 10
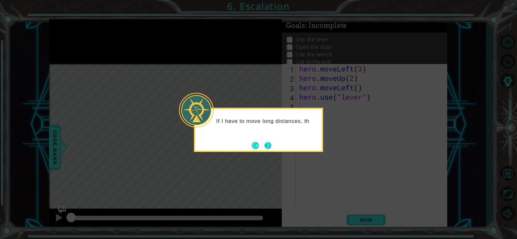
click at [262, 146] on footer at bounding box center [262, 146] width 20 height 10
click at [262, 146] on button "Back" at bounding box center [258, 145] width 13 height 7
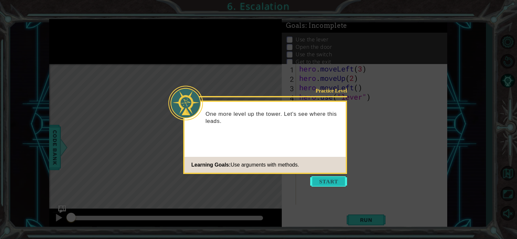
click at [325, 182] on button "Start" at bounding box center [328, 181] width 37 height 10
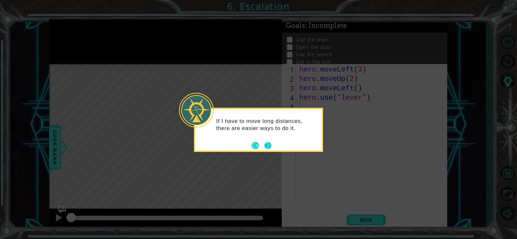
click at [271, 142] on button "Next" at bounding box center [267, 145] width 7 height 7
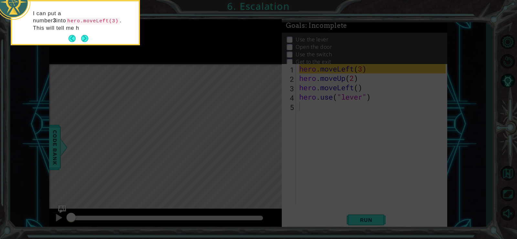
click at [85, 31] on div "I can put a number 3 into hero.moveLeft(3) . This will tell me h" at bounding box center [75, 24] width 127 height 40
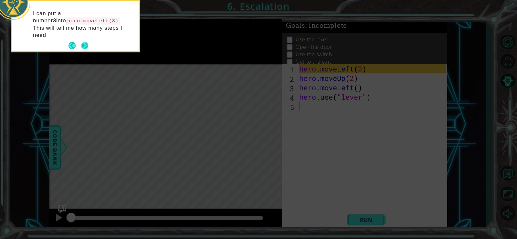
click at [86, 42] on button "Next" at bounding box center [84, 45] width 7 height 7
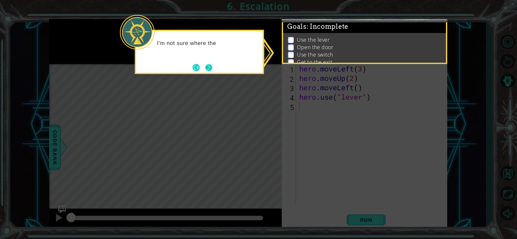
click at [211, 66] on button "Next" at bounding box center [208, 67] width 7 height 7
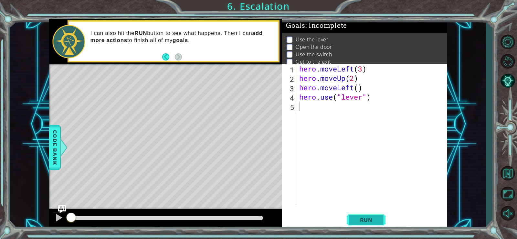
click at [380, 218] on button "Run" at bounding box center [366, 219] width 39 height 16
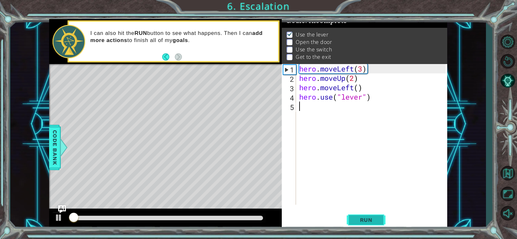
scroll to position [6, 0]
click at [380, 218] on button "Run" at bounding box center [366, 219] width 39 height 16
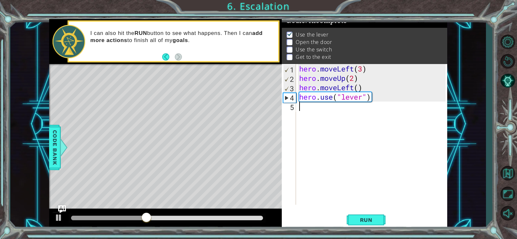
click at [312, 106] on div "hero . moveLeft ( 3 ) hero . moveUp ( 2 ) hero . moveLeft ( ) hero . use ( "lev…" at bounding box center [373, 143] width 151 height 159
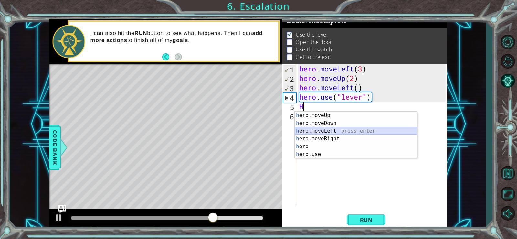
click at [314, 132] on div "h ero.moveUp press enter h ero.moveDown press enter h ero.moveLeft press enter …" at bounding box center [356, 142] width 122 height 62
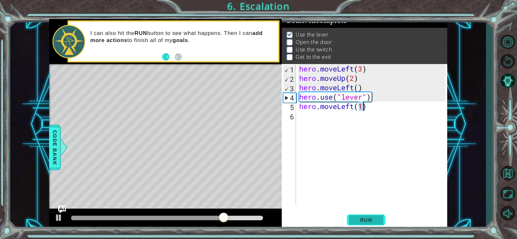
type textarea "hero.moveLeft(1)"
click at [369, 217] on span "Run" at bounding box center [366, 219] width 26 height 6
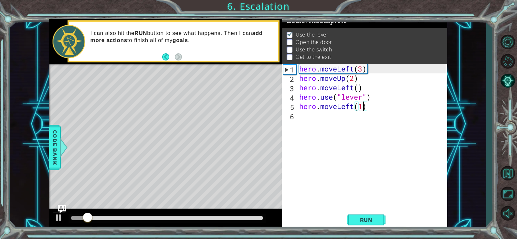
click at [340, 116] on div "hero . moveLeft ( 3 ) hero . moveUp ( 2 ) hero . moveLeft ( ) hero . use ( "lev…" at bounding box center [373, 143] width 151 height 159
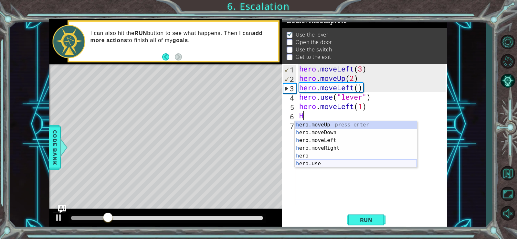
click at [323, 162] on div "h ero.moveUp press enter h ero.moveDown press enter h ero.moveLeft press enter …" at bounding box center [356, 152] width 122 height 62
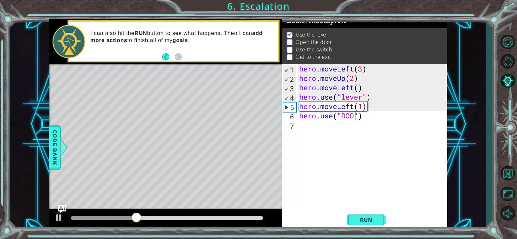
scroll to position [0, 3]
click at [368, 216] on button "Run" at bounding box center [366, 219] width 39 height 16
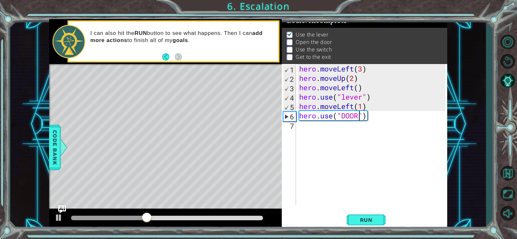
click at [358, 116] on div "hero . moveLeft ( 3 ) hero . moveUp ( 2 ) hero . moveLeft ( ) hero . use ( "lev…" at bounding box center [373, 143] width 151 height 159
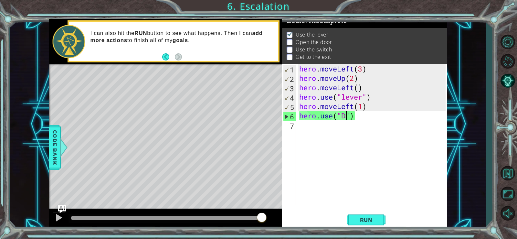
scroll to position [0, 2]
click at [342, 114] on div "hero . moveLeft ( 3 ) hero . moveUp ( 2 ) hero . moveLeft ( ) hero . use ( "lev…" at bounding box center [373, 143] width 151 height 159
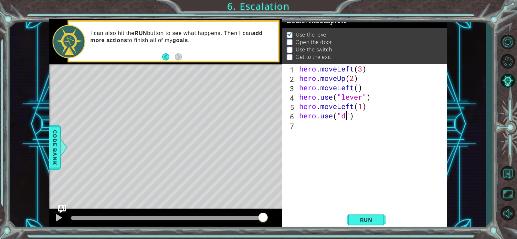
scroll to position [0, 2]
type textarea "hero.use("door")"
click at [307, 125] on div "hero . moveLeft ( 3 ) hero . moveUp ( 2 ) hero . moveLeft ( ) hero . use ( "lev…" at bounding box center [373, 143] width 151 height 159
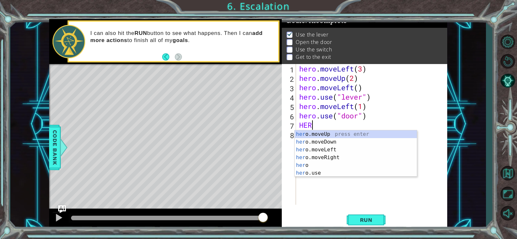
scroll to position [0, 0]
click at [320, 132] on div "her o.moveUp press enter her o.moveDown press enter her o.moveLeft press enter …" at bounding box center [356, 161] width 122 height 62
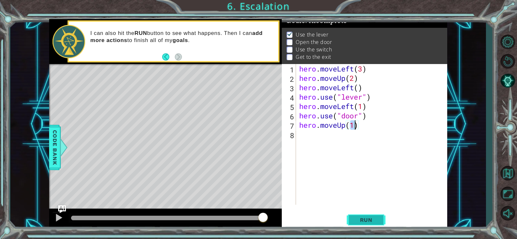
click at [350, 223] on button "Run" at bounding box center [366, 219] width 39 height 16
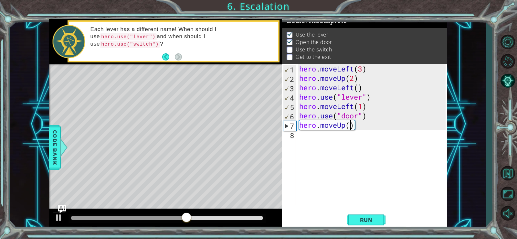
type textarea "hero.moveUp(2)"
click at [363, 221] on span "Run" at bounding box center [366, 219] width 26 height 6
click at [362, 222] on span "Run" at bounding box center [366, 219] width 26 height 6
click at [319, 135] on div "hero . moveLeft ( 3 ) hero . moveUp ( 2 ) hero . moveLeft ( ) hero . use ( "lev…" at bounding box center [373, 143] width 151 height 159
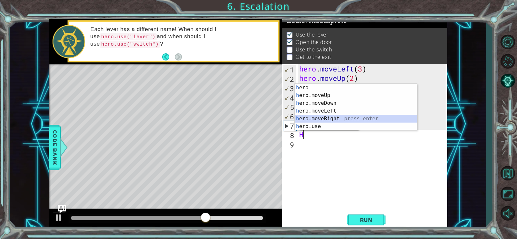
click at [343, 117] on div "h ero press enter h ero.moveUp press enter h ero.moveDown press enter h ero.mov…" at bounding box center [356, 115] width 122 height 62
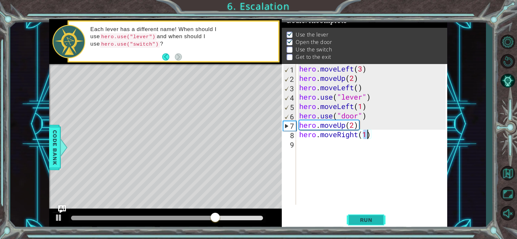
click at [361, 219] on span "Run" at bounding box center [366, 219] width 26 height 6
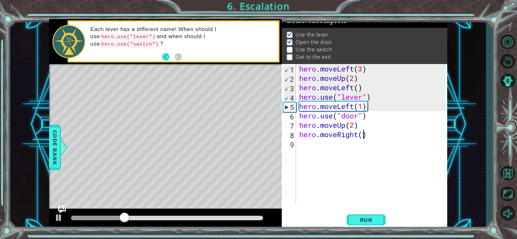
scroll to position [0, 3]
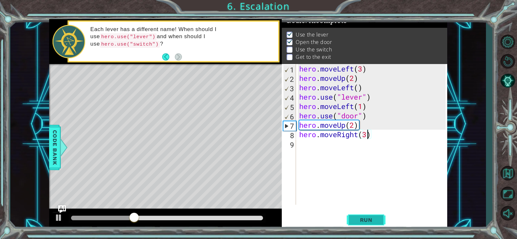
type textarea "hero.moveRight(3)"
click at [369, 221] on span "Run" at bounding box center [366, 219] width 26 height 6
